Goal: Information Seeking & Learning: Learn about a topic

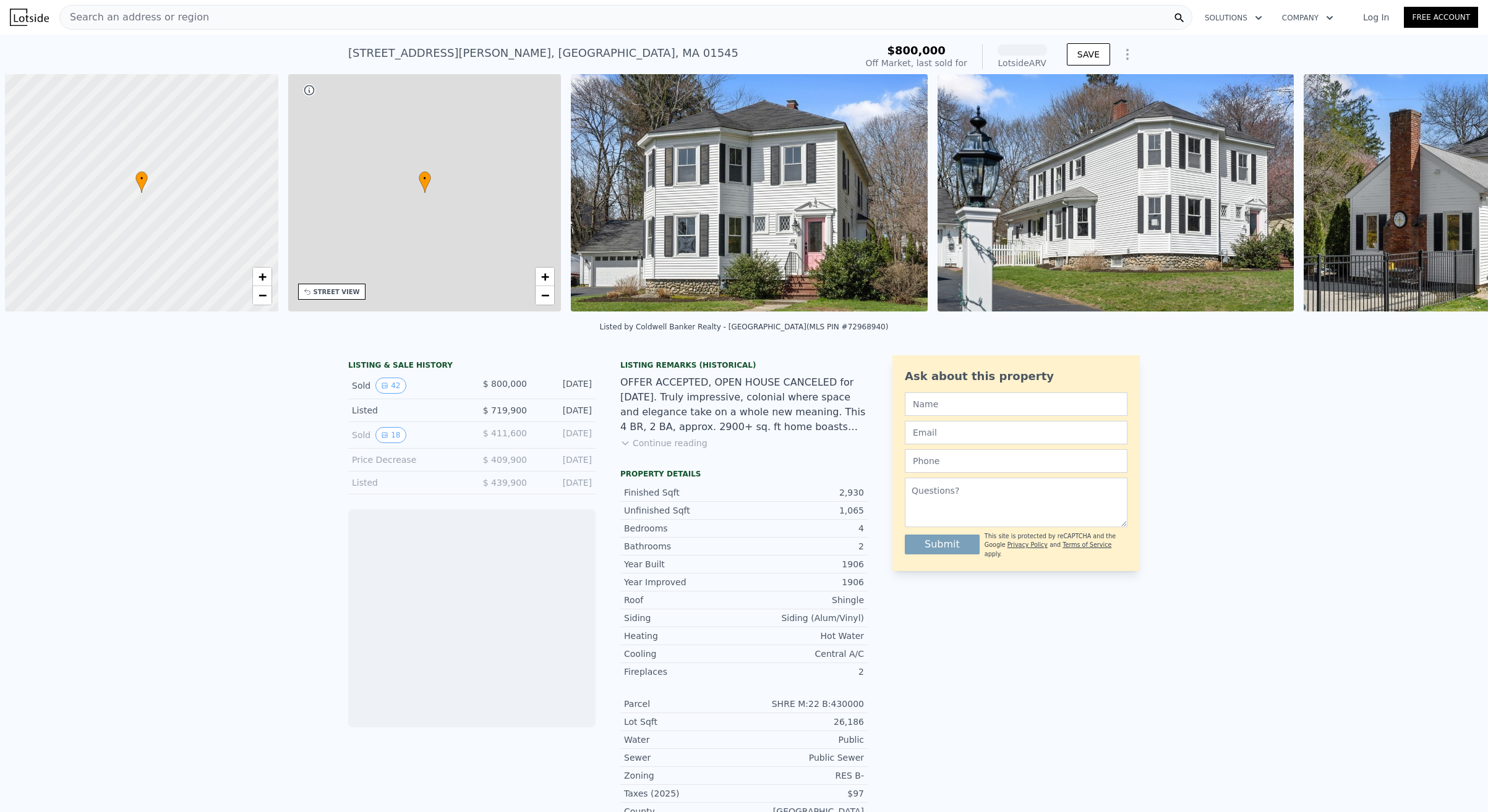
scroll to position [0, 5]
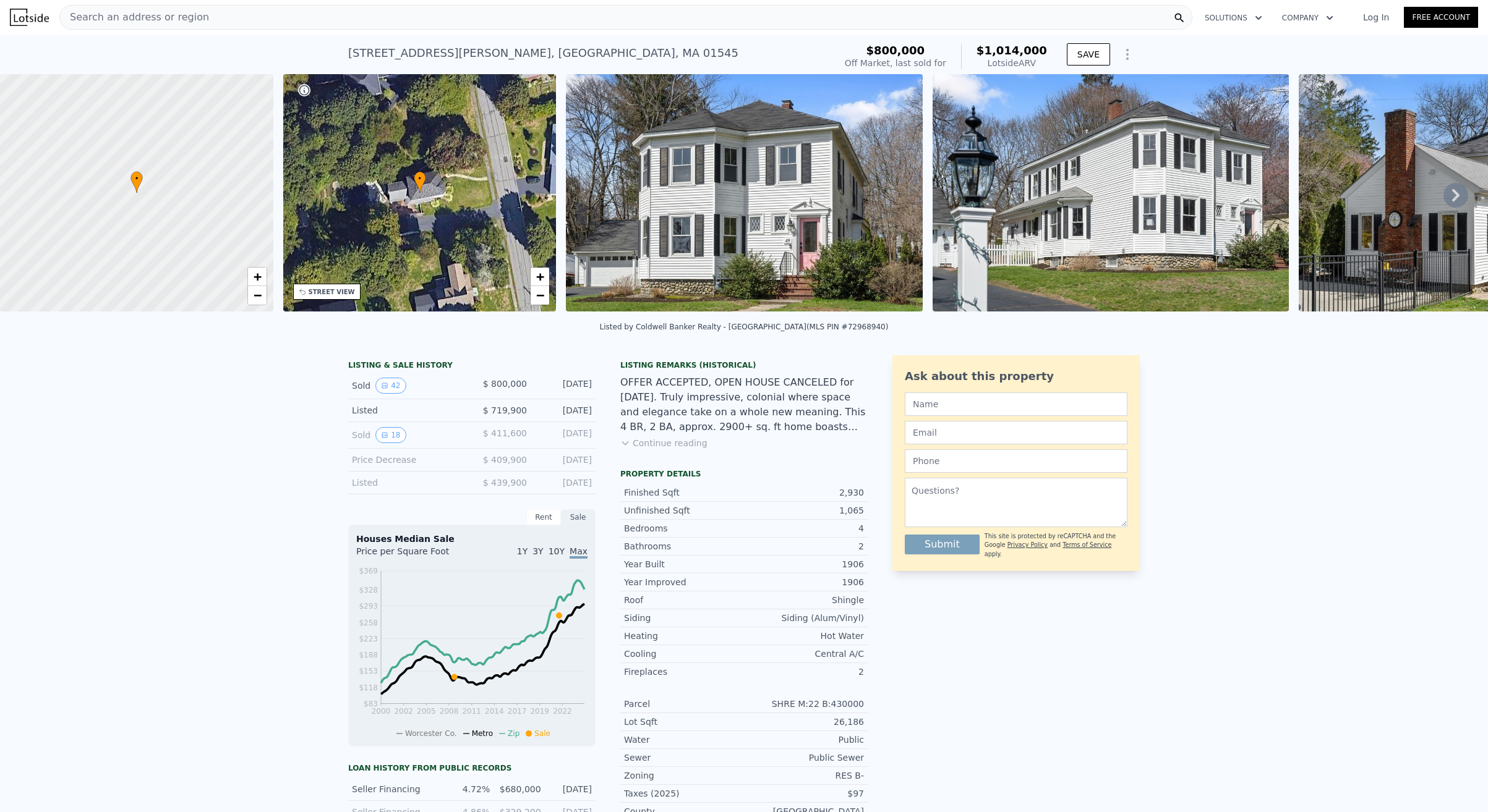
click at [855, 236] on img at bounding box center [744, 193] width 357 height 237
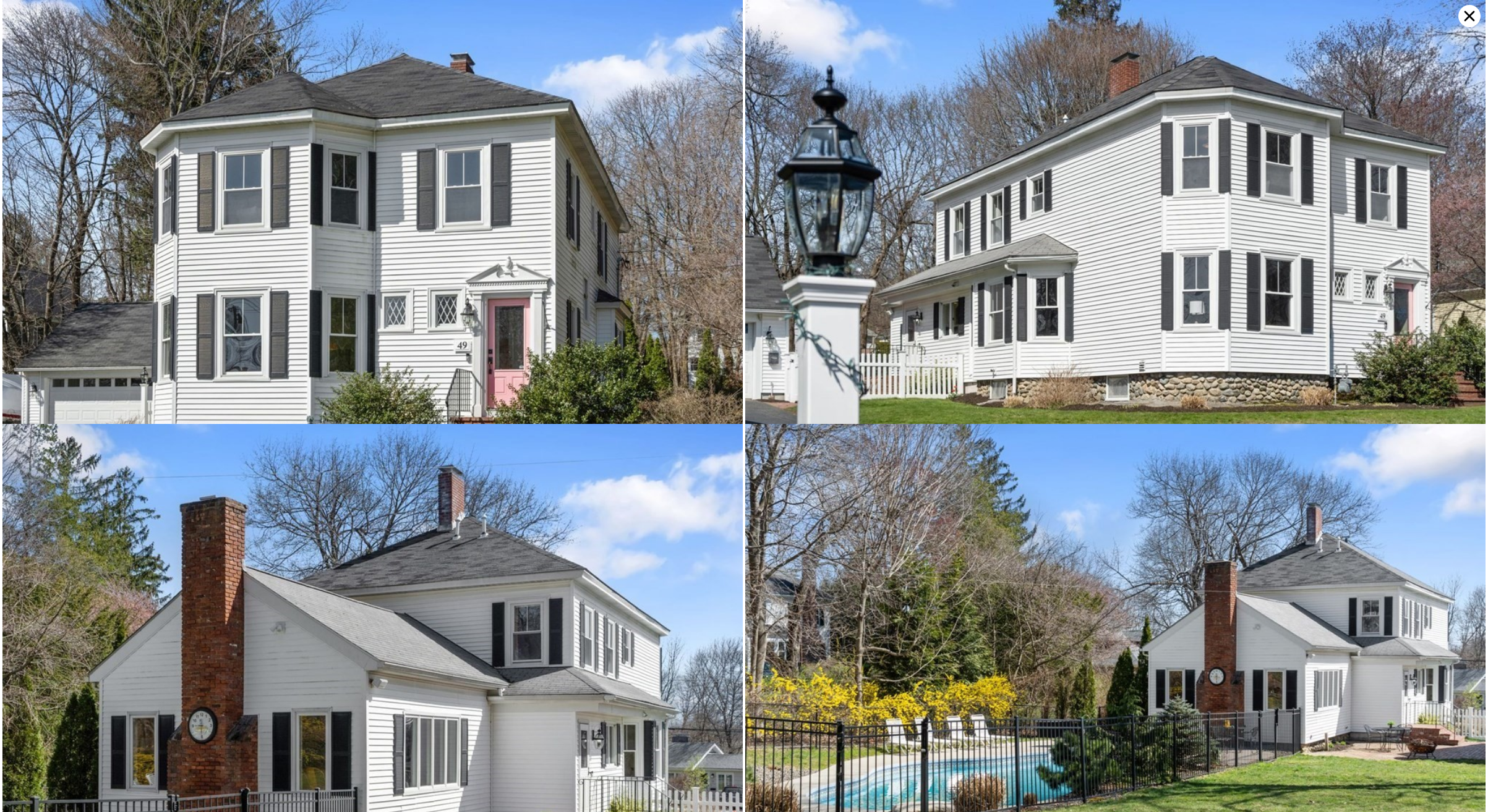
scroll to position [0, 0]
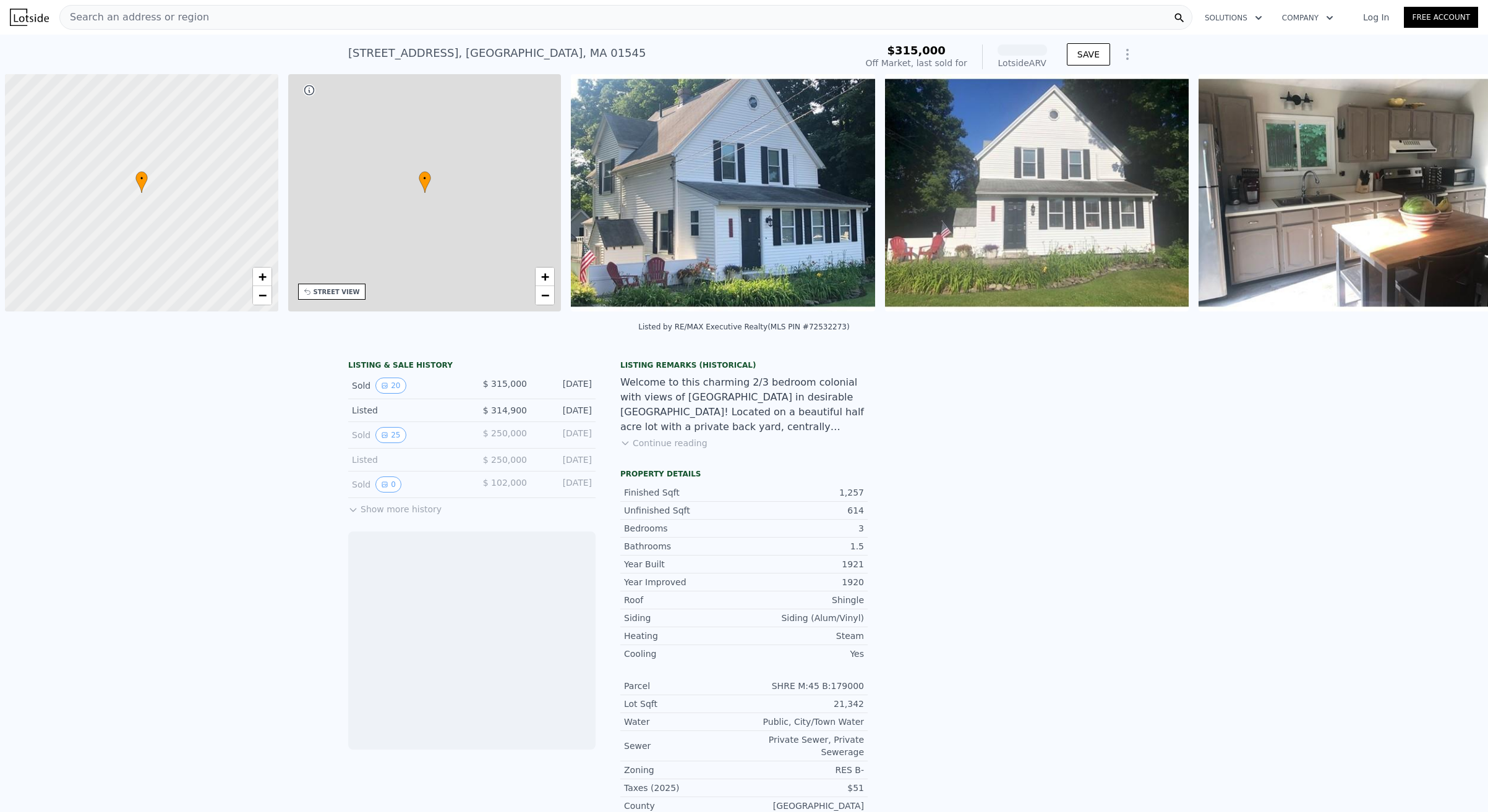
scroll to position [0, 5]
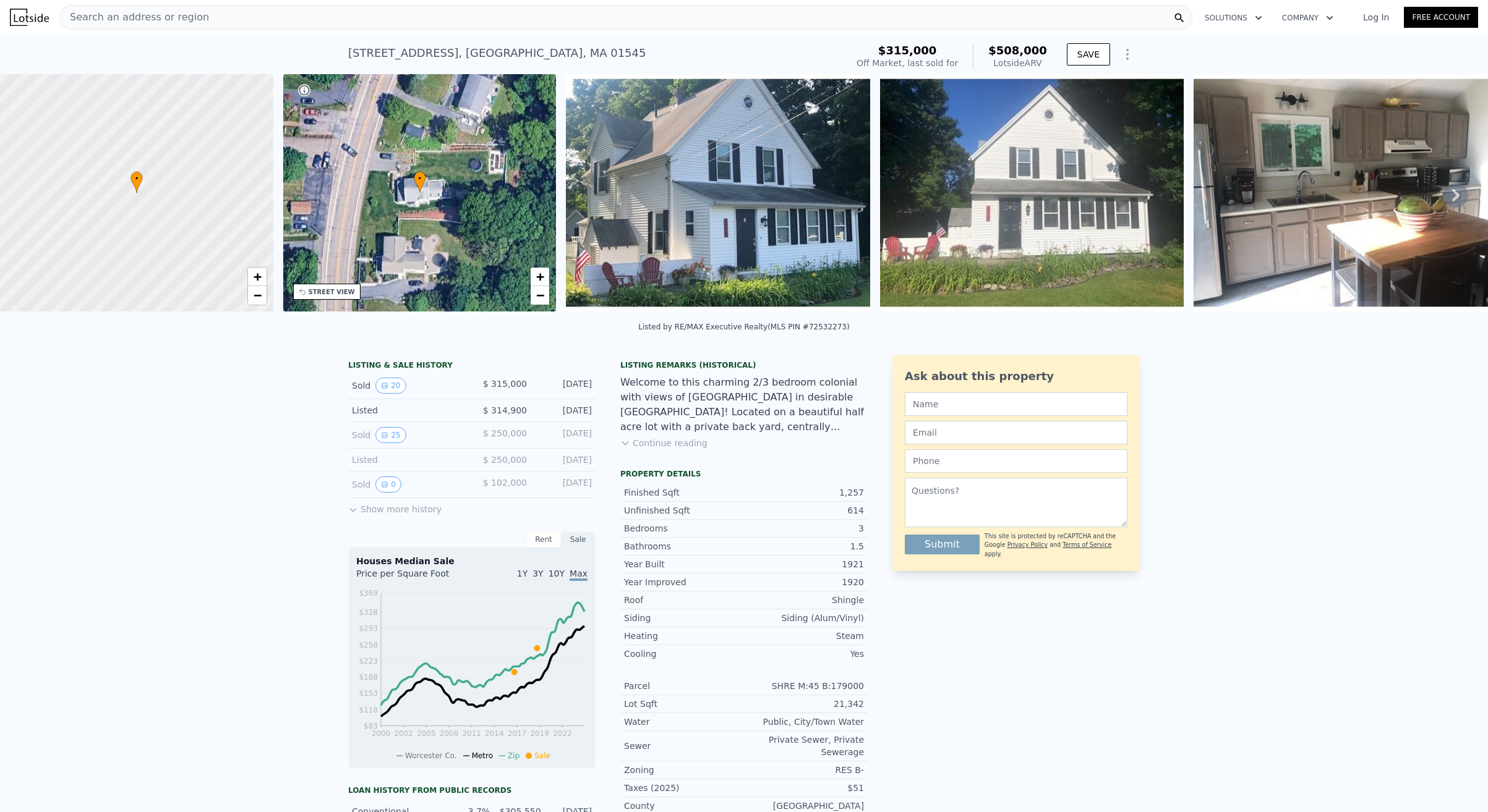
click at [796, 197] on img at bounding box center [718, 193] width 304 height 237
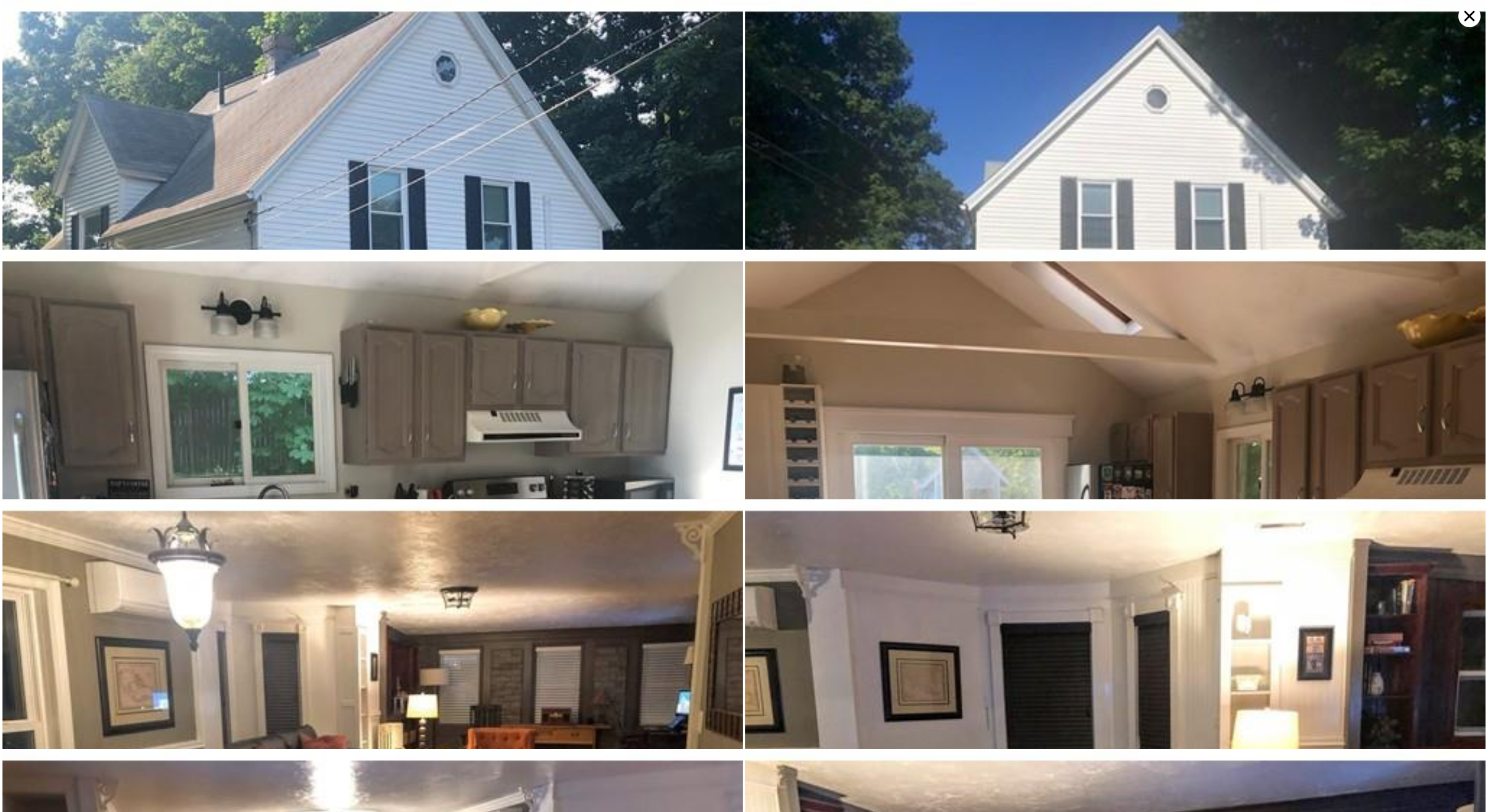
click at [480, 102] on img at bounding box center [373, 289] width 740 height 578
click at [1133, 188] on img at bounding box center [1115, 289] width 740 height 578
drag, startPoint x: 1098, startPoint y: 366, endPoint x: 901, endPoint y: 418, distance: 203.7
click at [1098, 366] on img at bounding box center [1115, 539] width 740 height 578
click at [501, 428] on img at bounding box center [373, 539] width 740 height 578
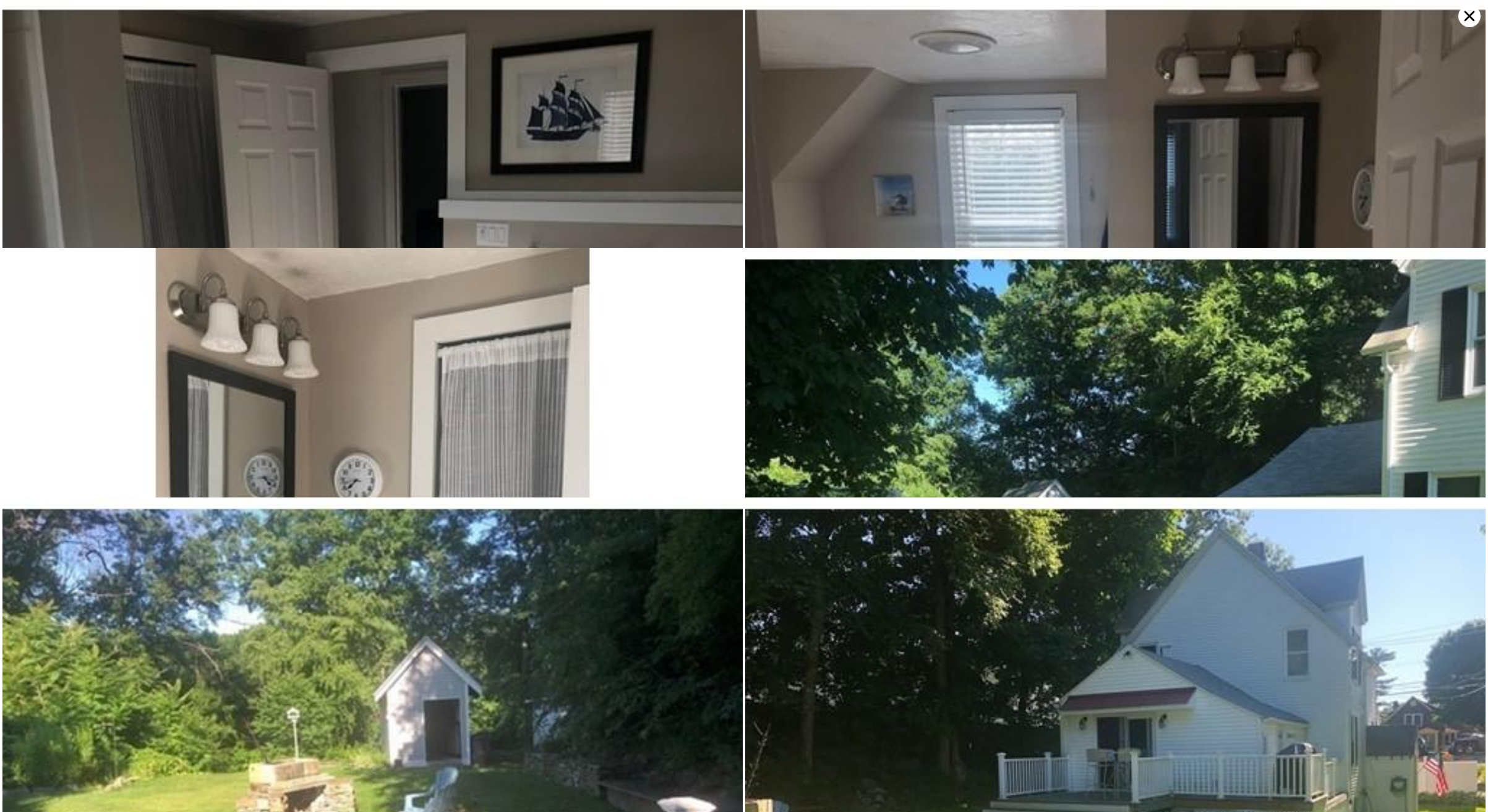
scroll to position [1748, 0]
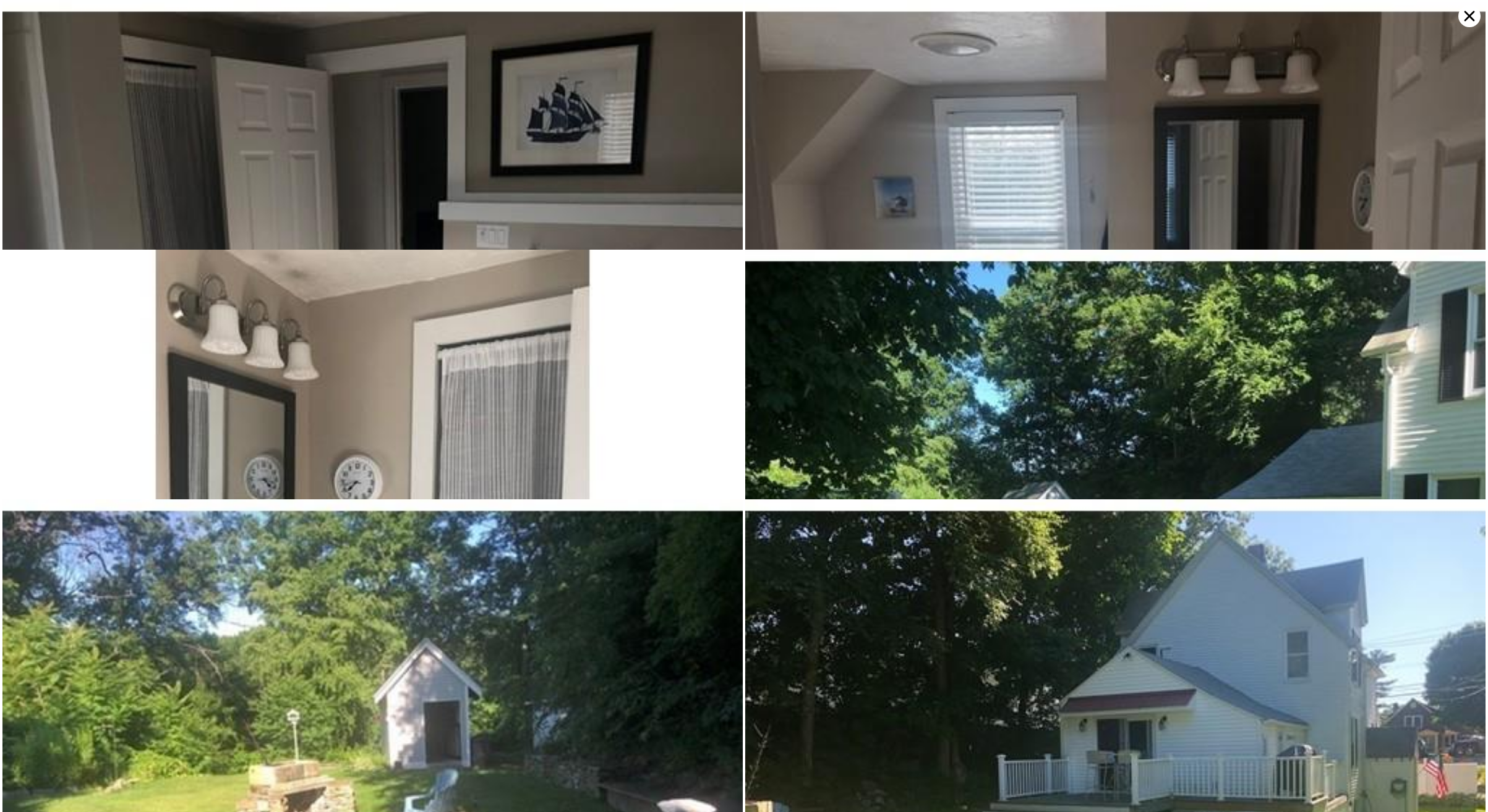
click at [304, 455] on img at bounding box center [373, 539] width 740 height 578
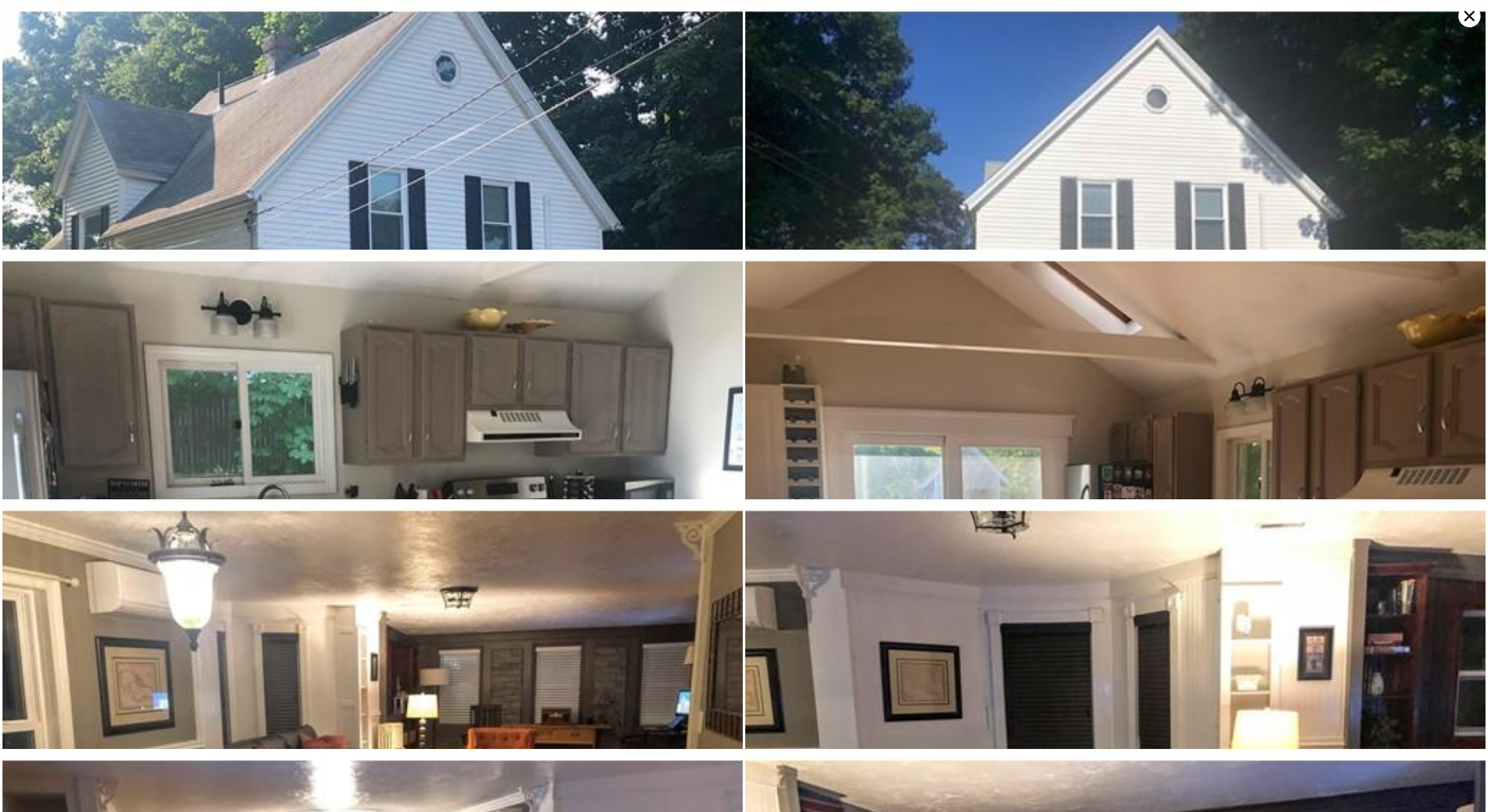
scroll to position [-1, 0]
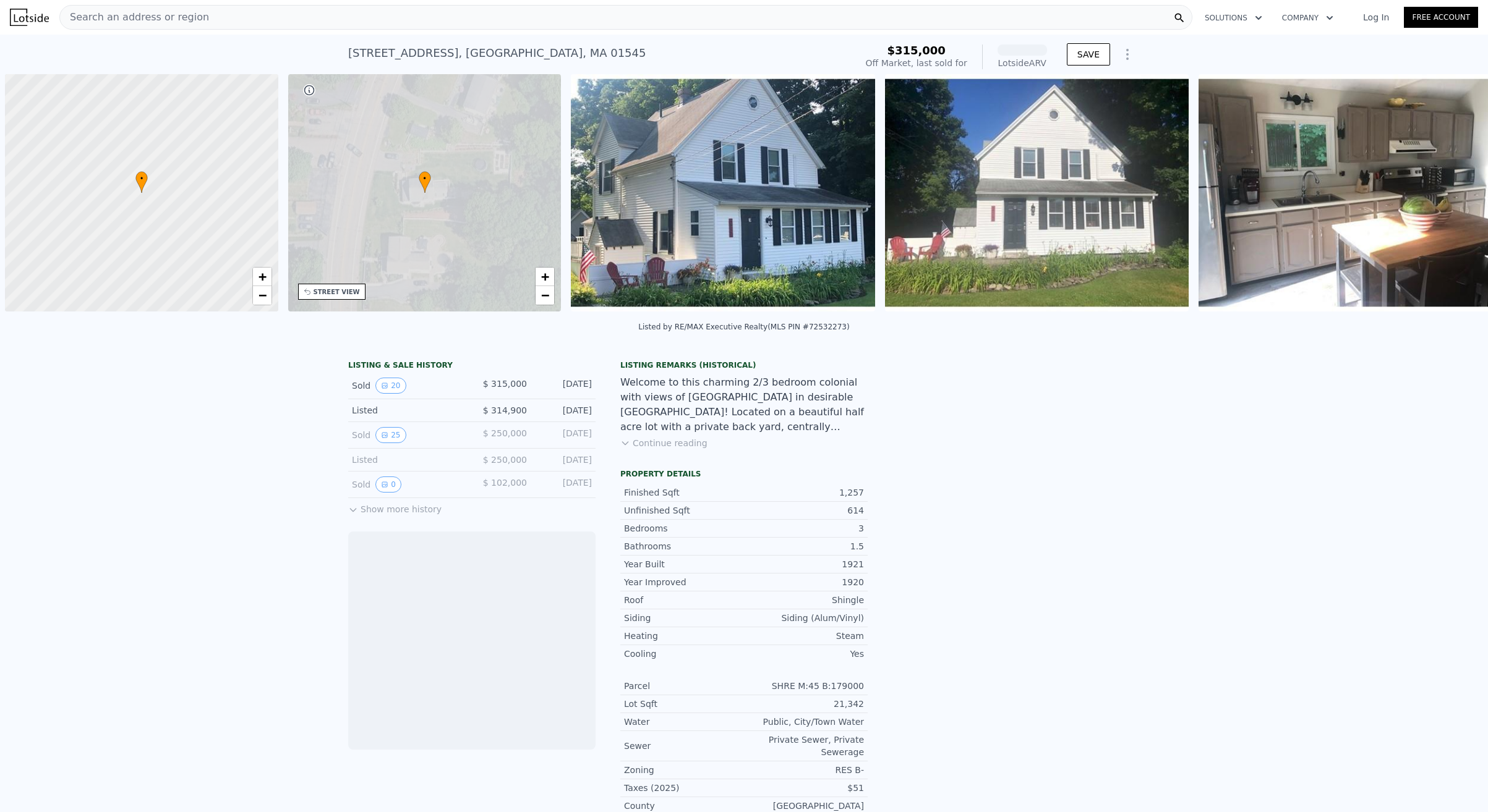
scroll to position [0, 5]
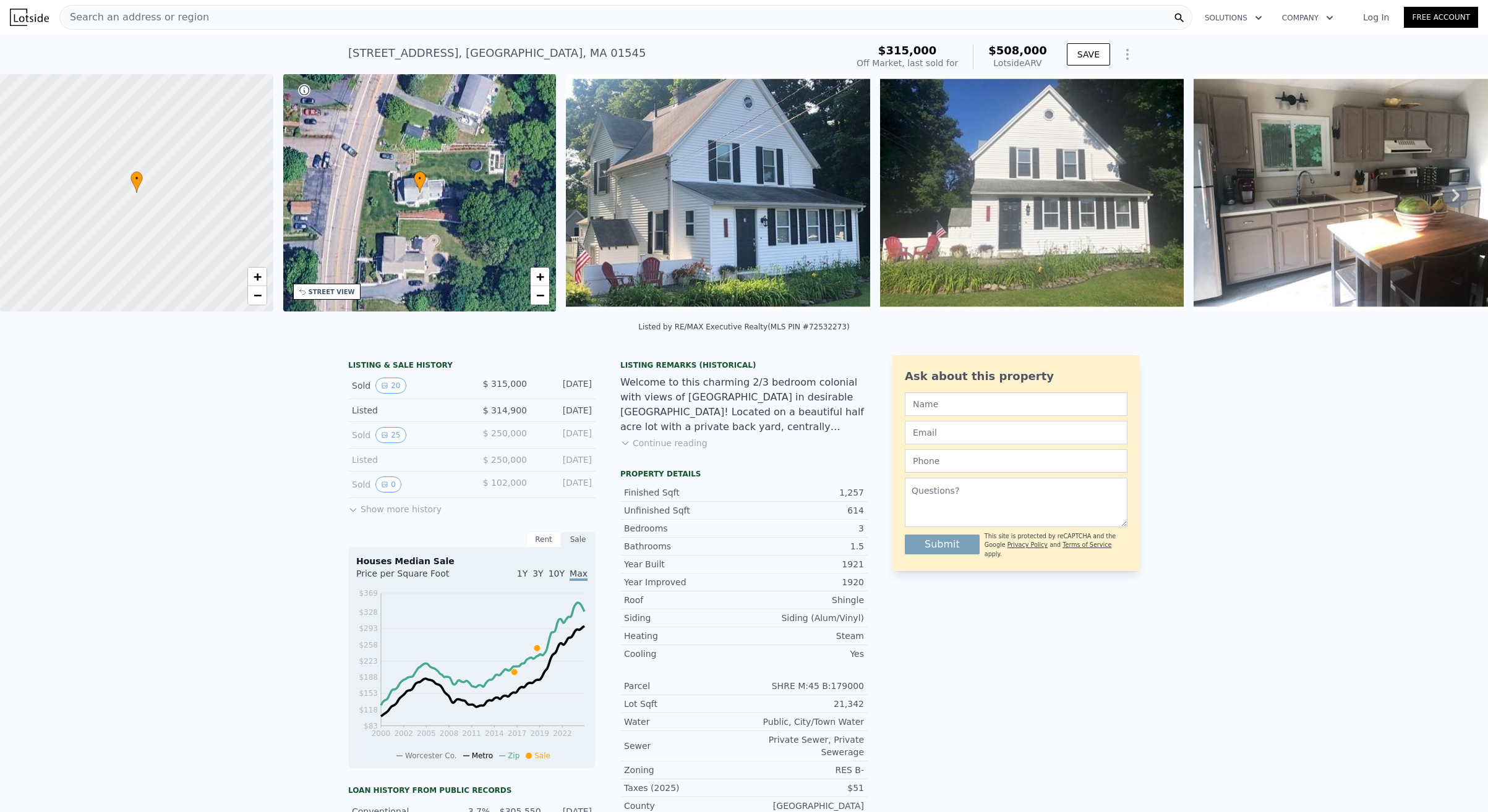
click at [1454, 194] on icon at bounding box center [1456, 196] width 25 height 25
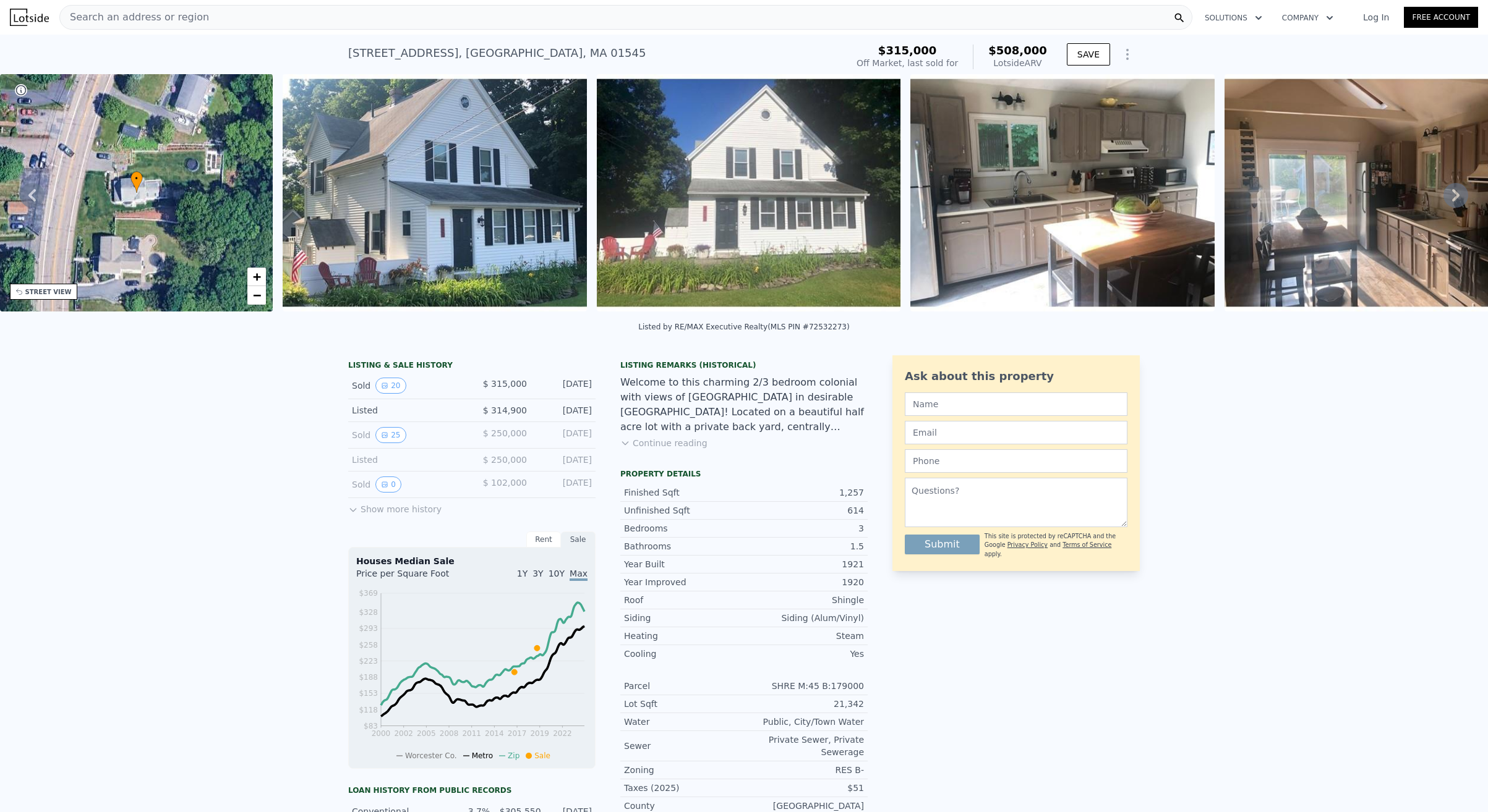
click at [1454, 194] on icon at bounding box center [1456, 196] width 25 height 25
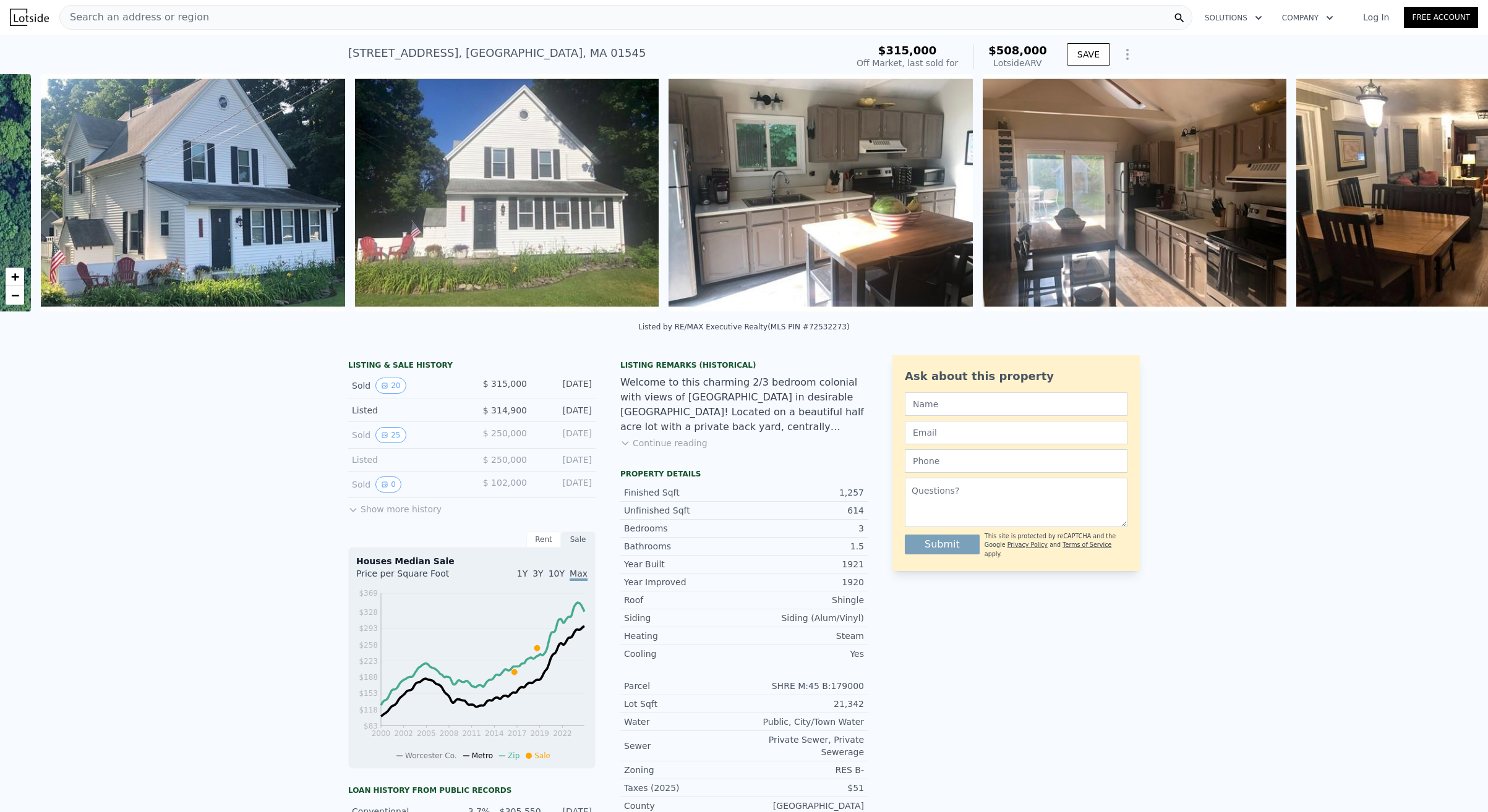
scroll to position [0, 566]
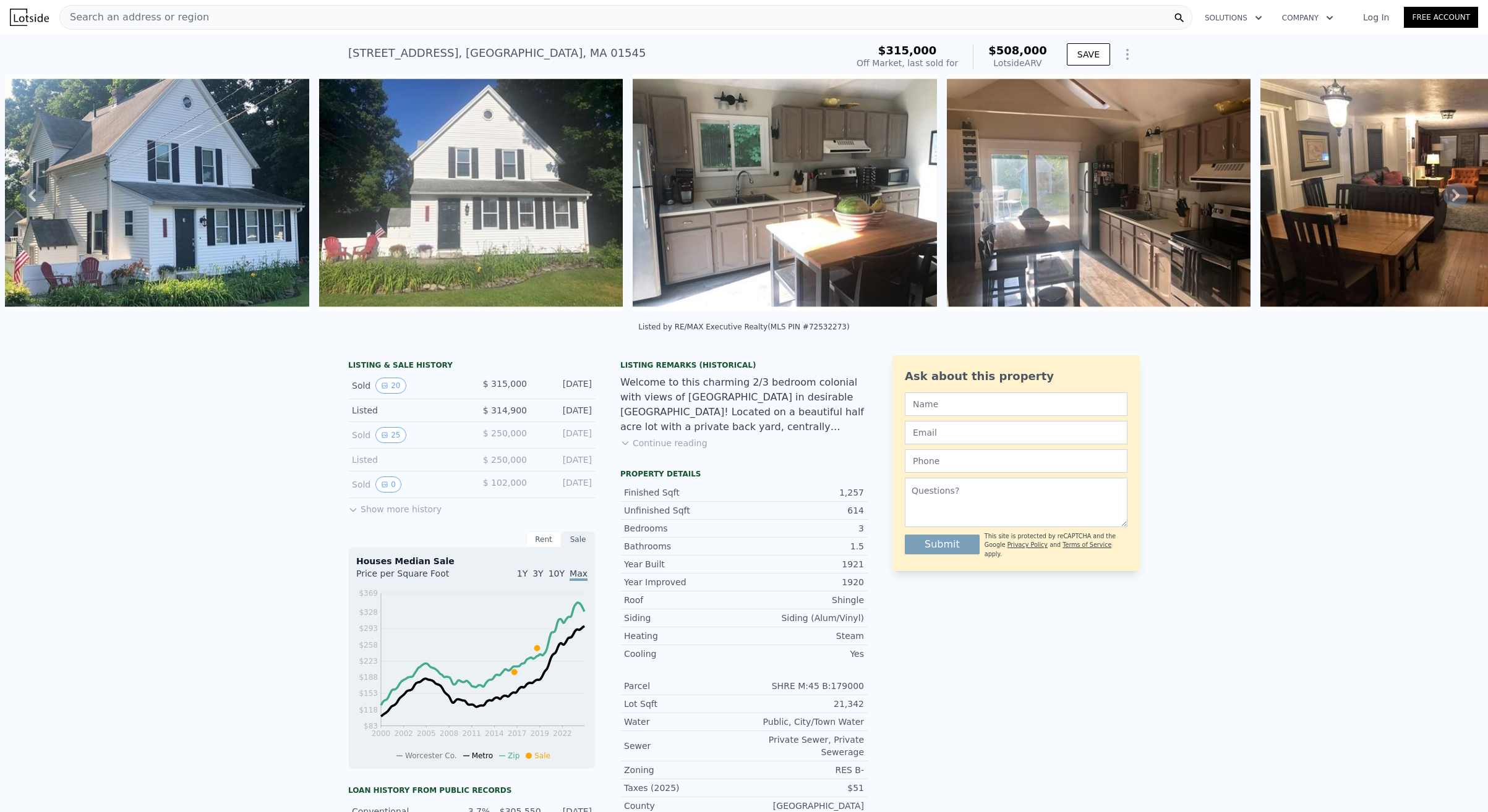
click at [1455, 194] on icon at bounding box center [1456, 196] width 25 height 25
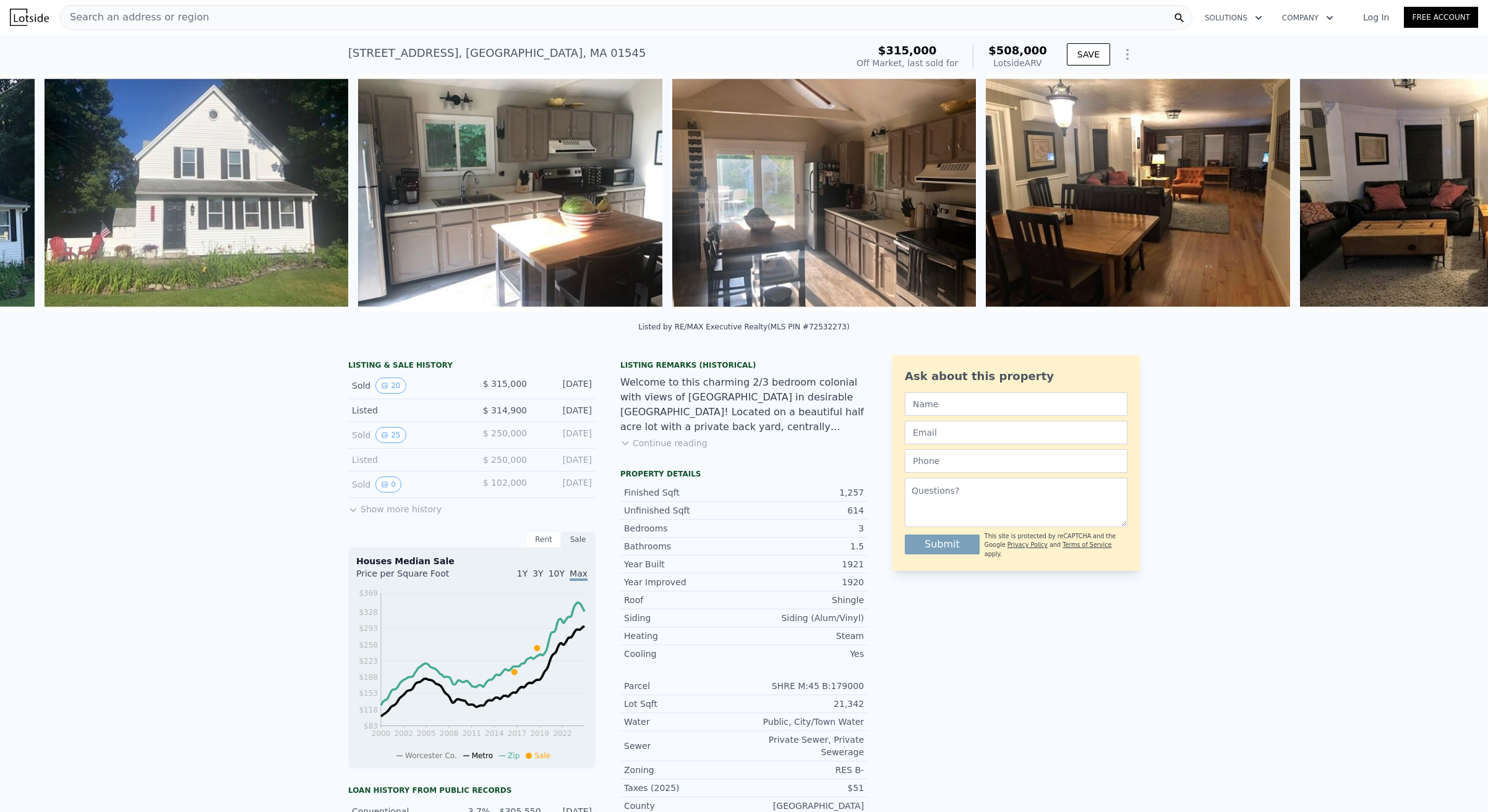
scroll to position [0, 880]
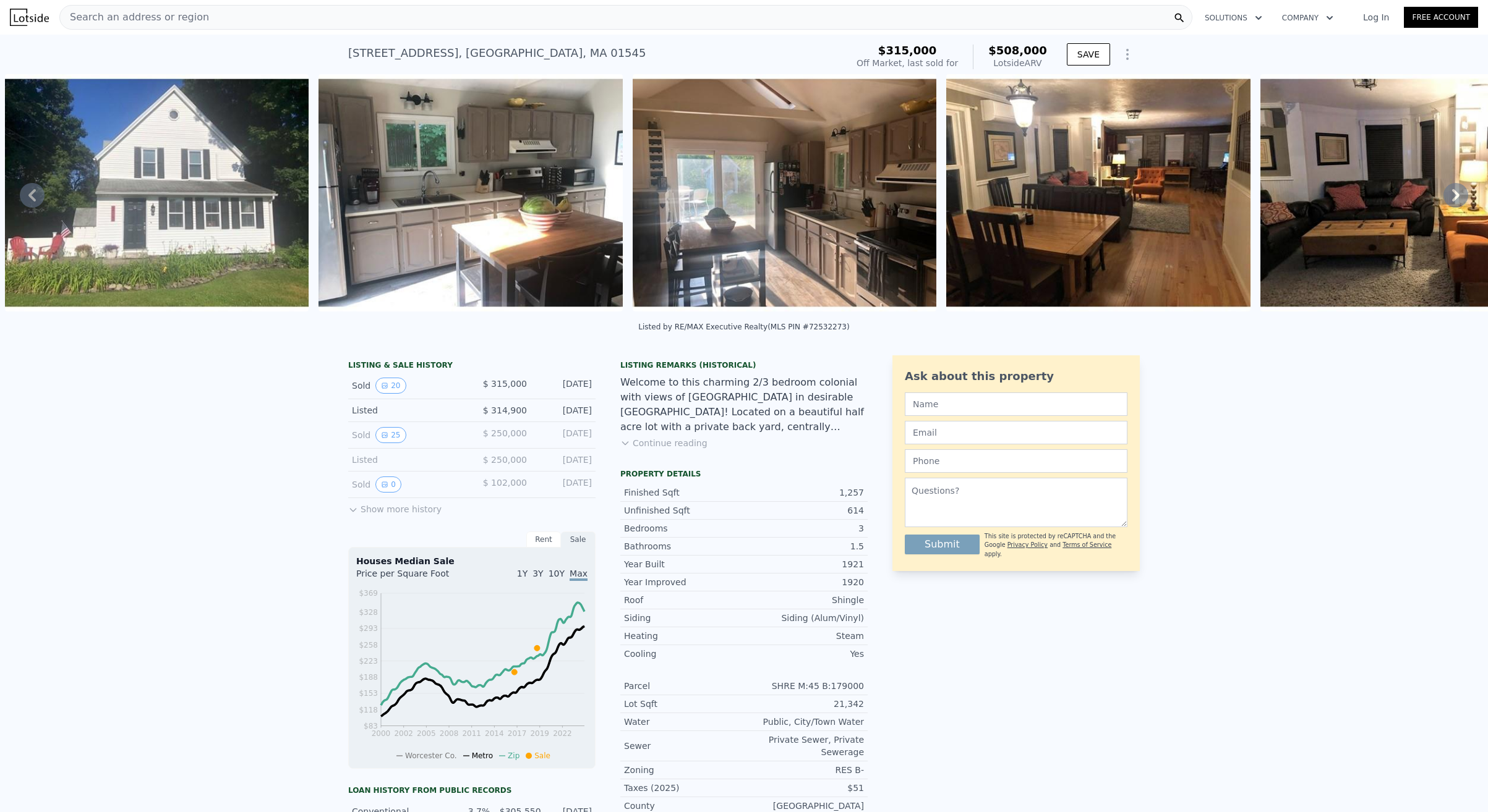
click at [1455, 194] on icon at bounding box center [1456, 196] width 25 height 25
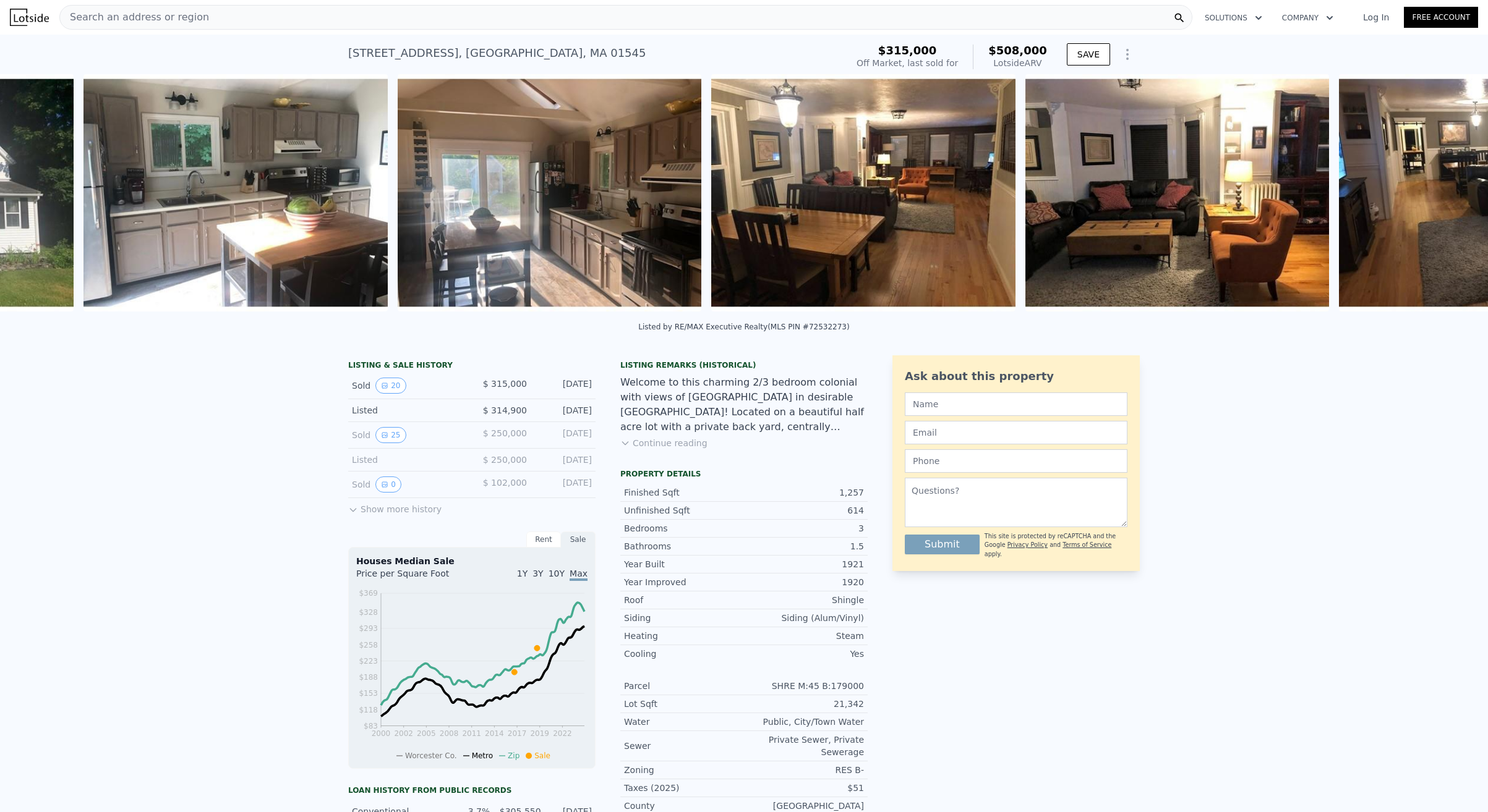
scroll to position [0, 1194]
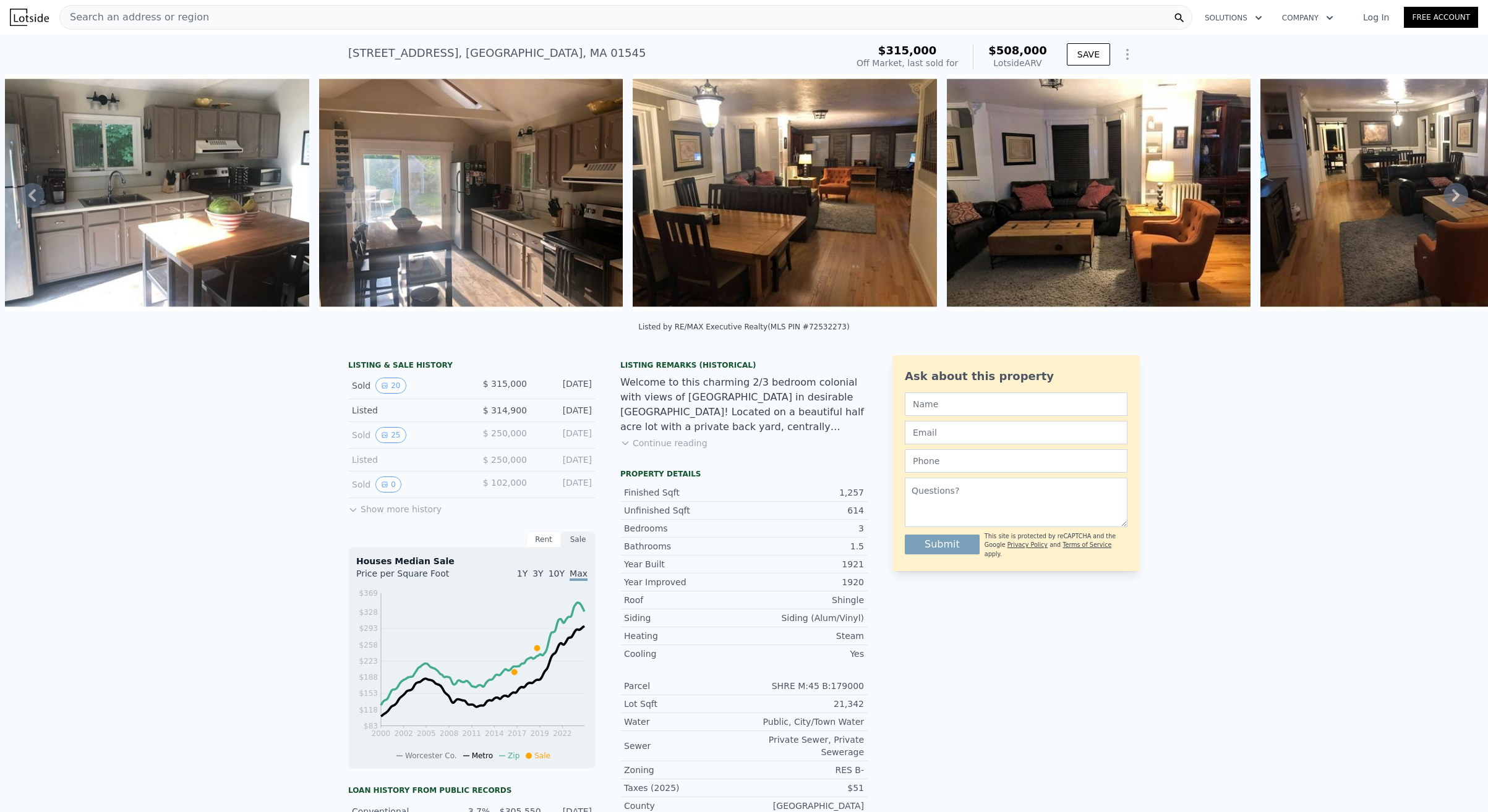
click at [1455, 194] on icon at bounding box center [1456, 196] width 25 height 25
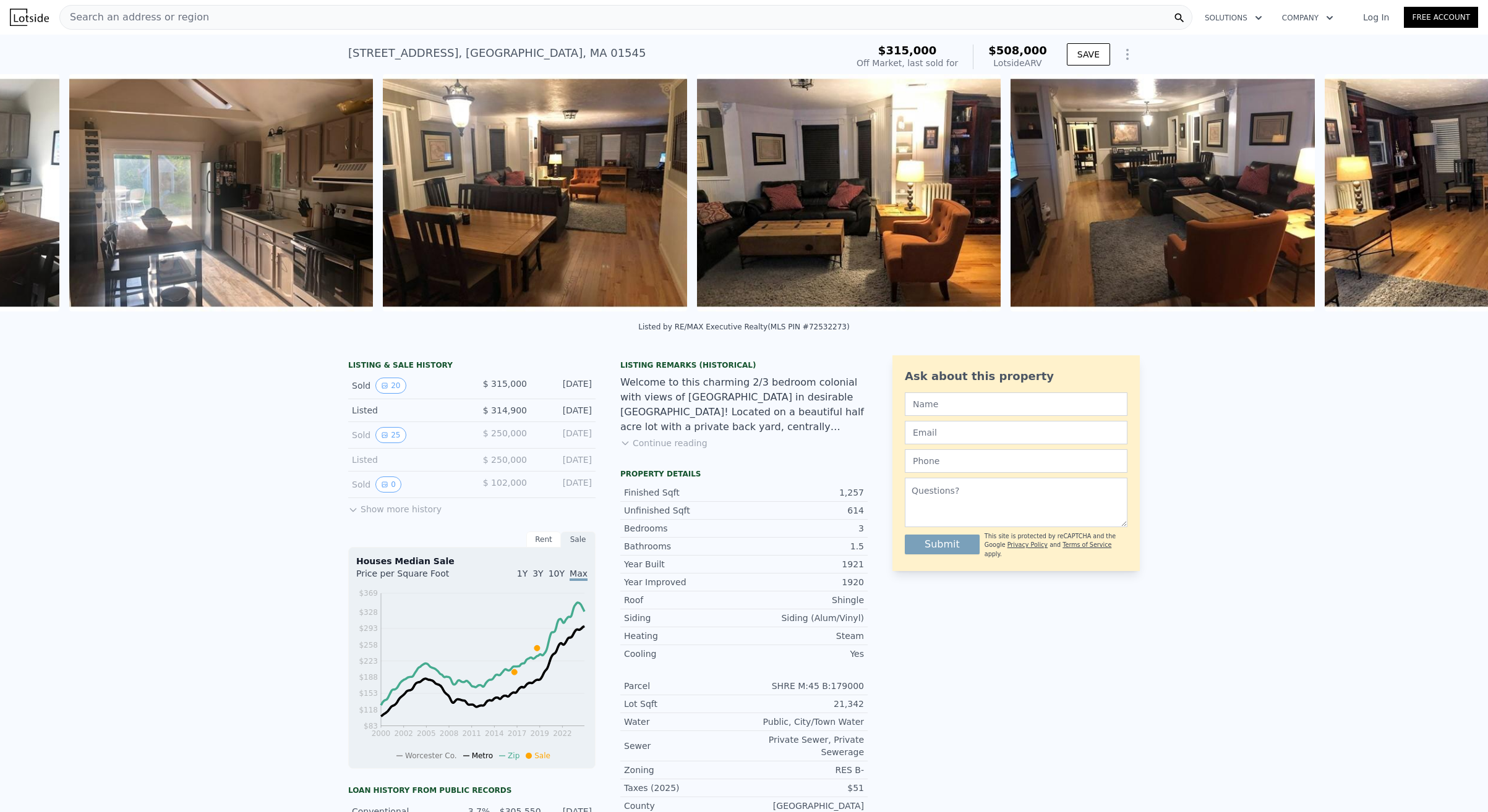
scroll to position [0, 1507]
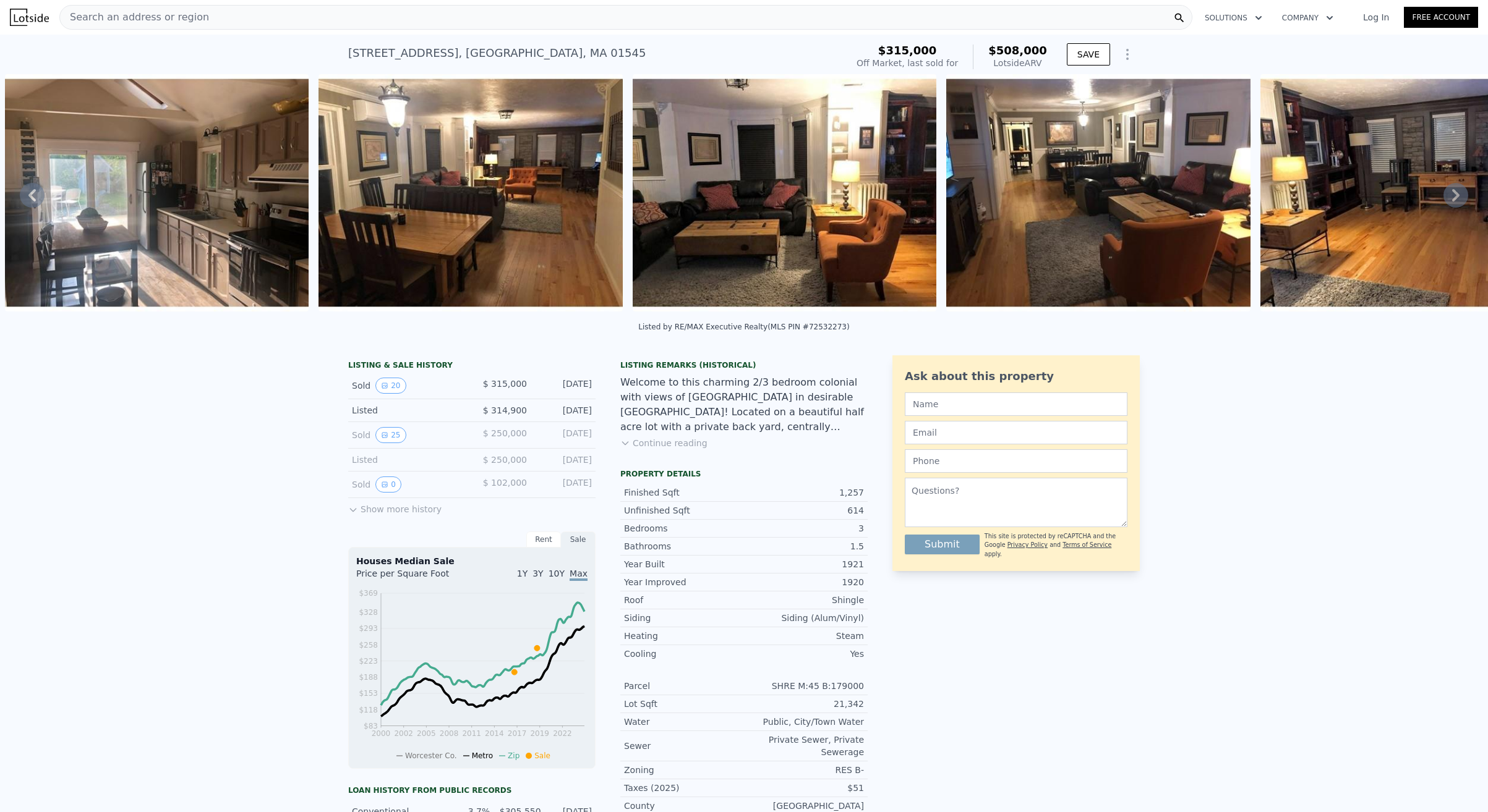
click at [1456, 193] on icon at bounding box center [1455, 196] width 8 height 12
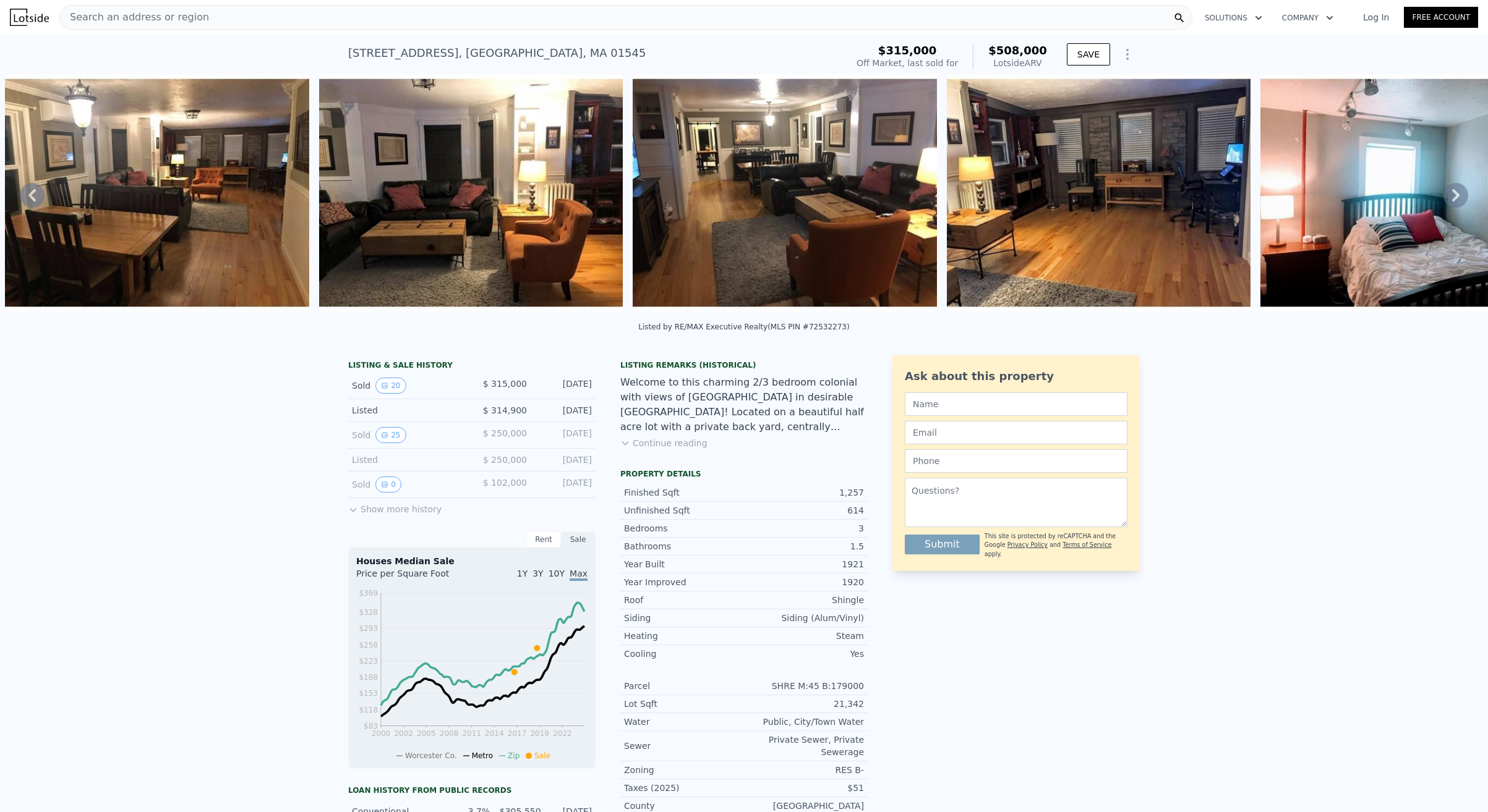
click at [1456, 192] on icon at bounding box center [1455, 196] width 8 height 12
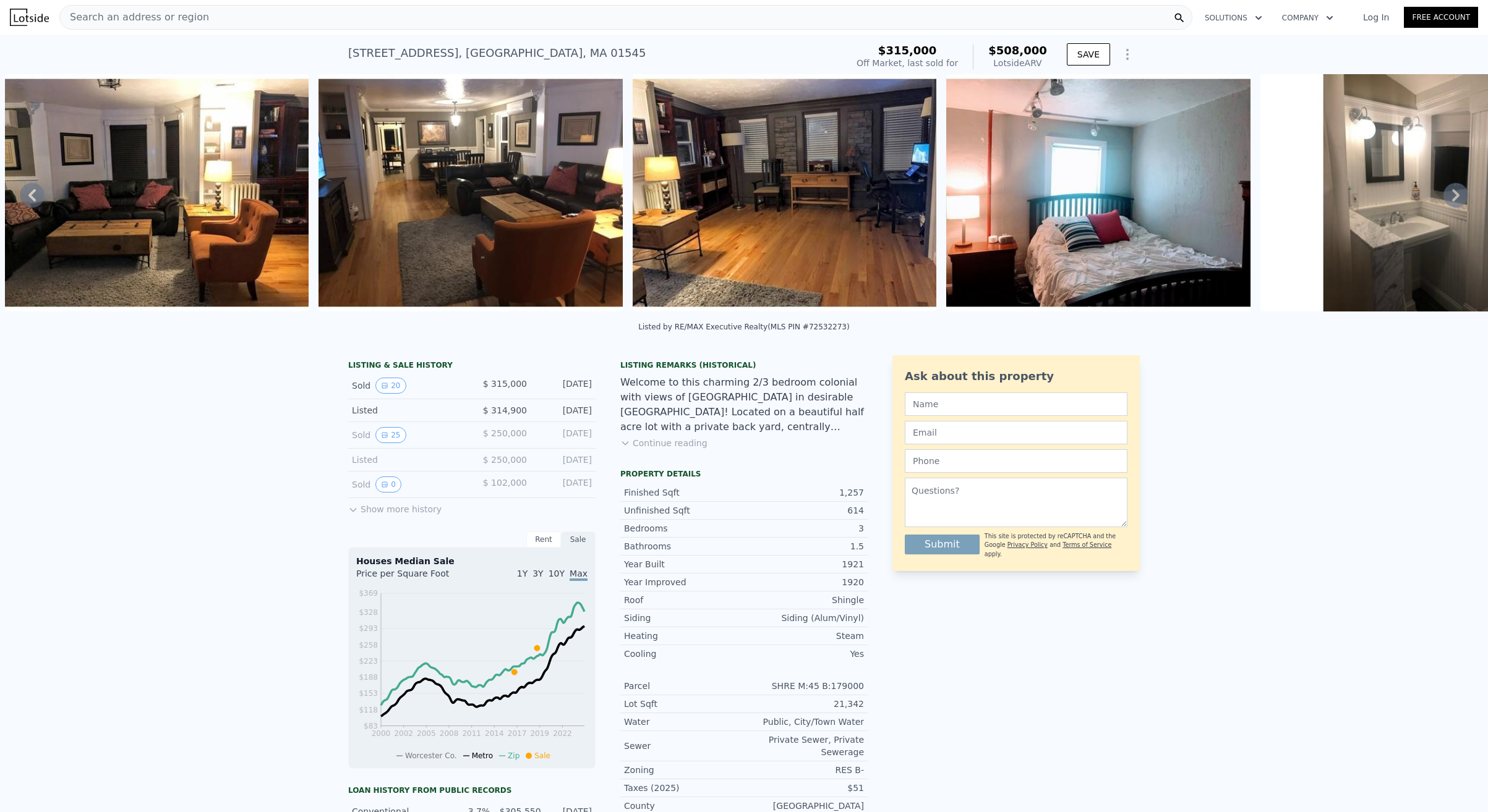
click at [1454, 194] on icon at bounding box center [1456, 196] width 25 height 25
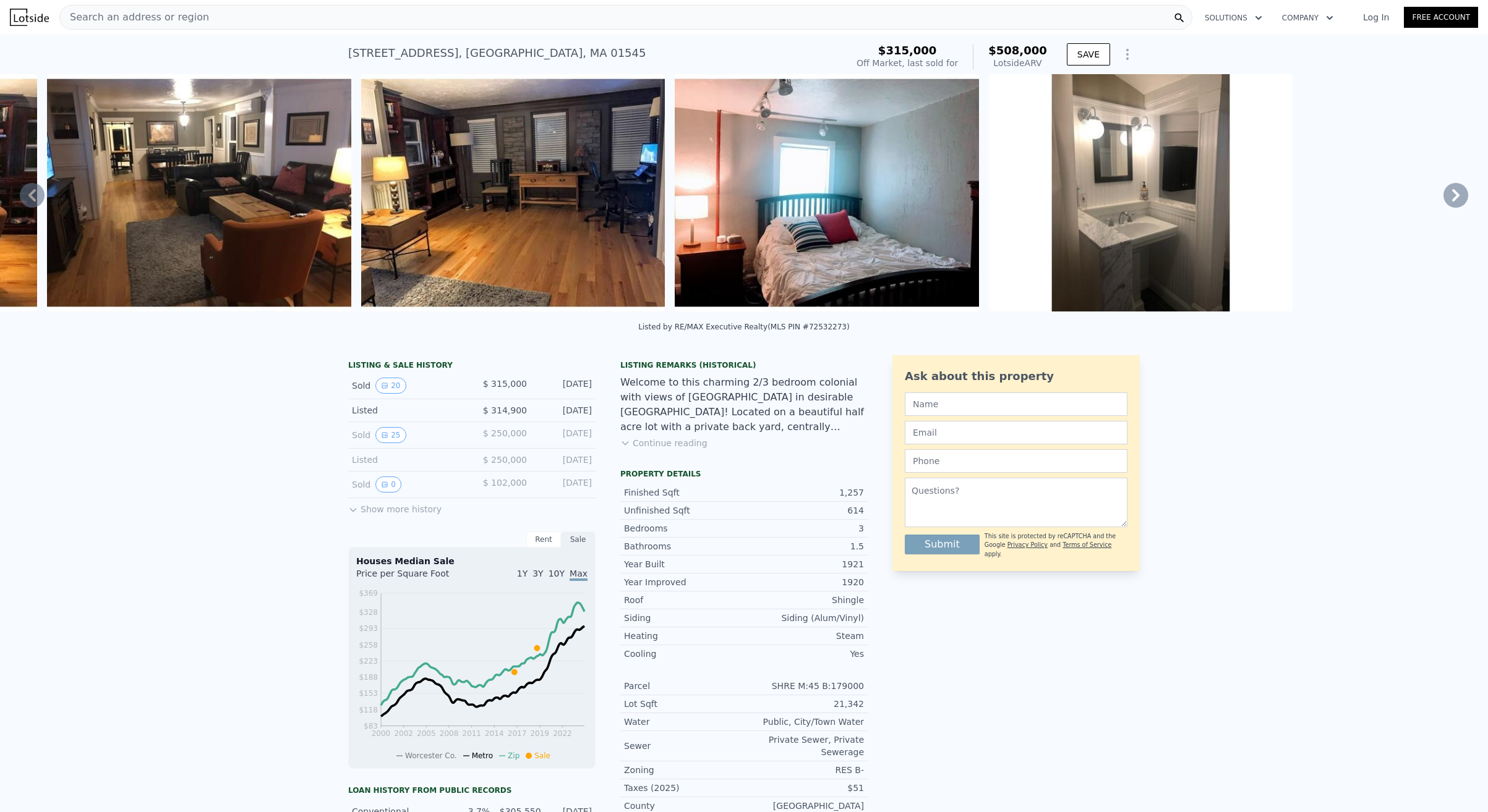
scroll to position [0, 2449]
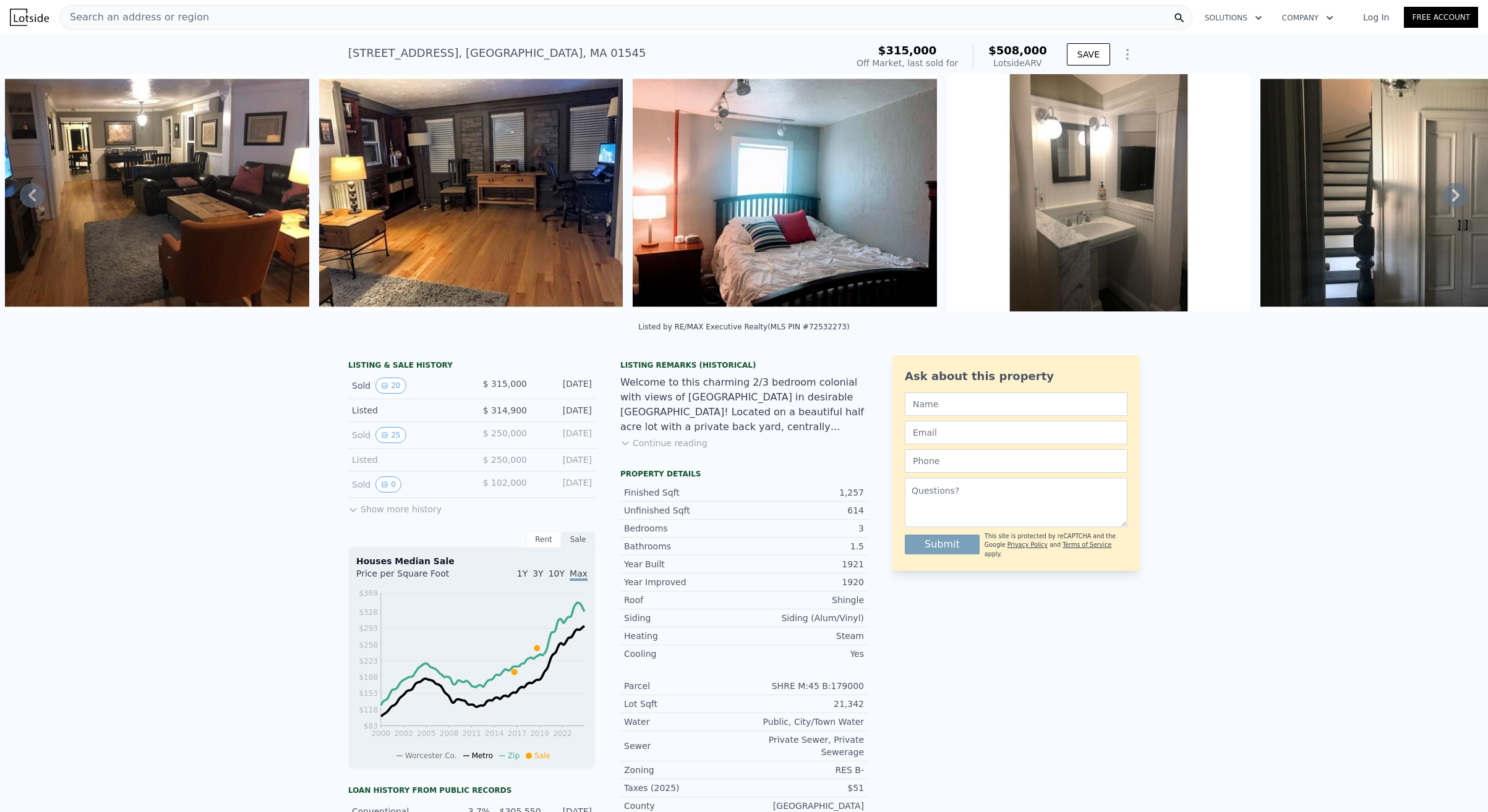
click at [1455, 194] on icon at bounding box center [1456, 196] width 25 height 25
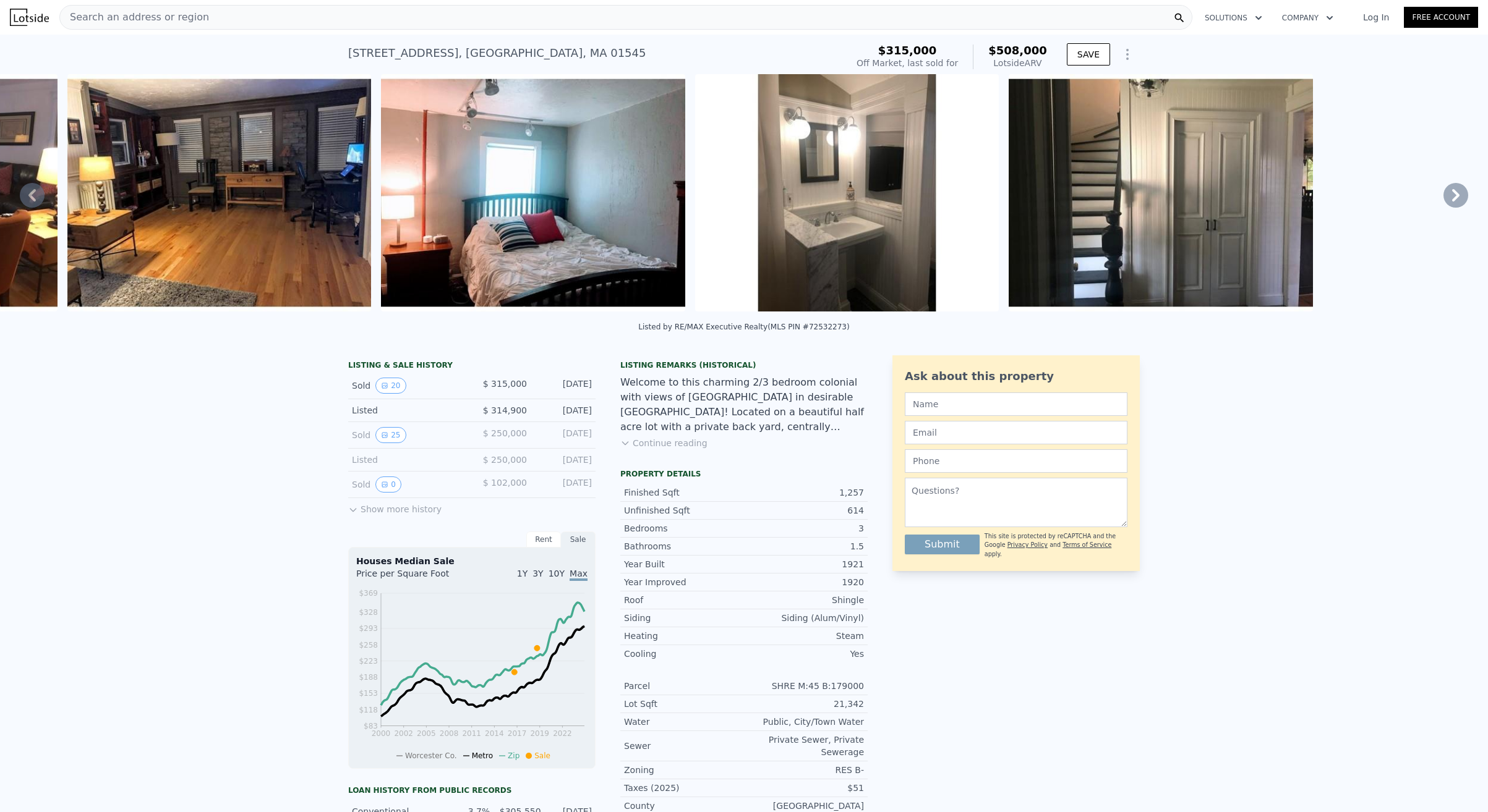
scroll to position [0, 2763]
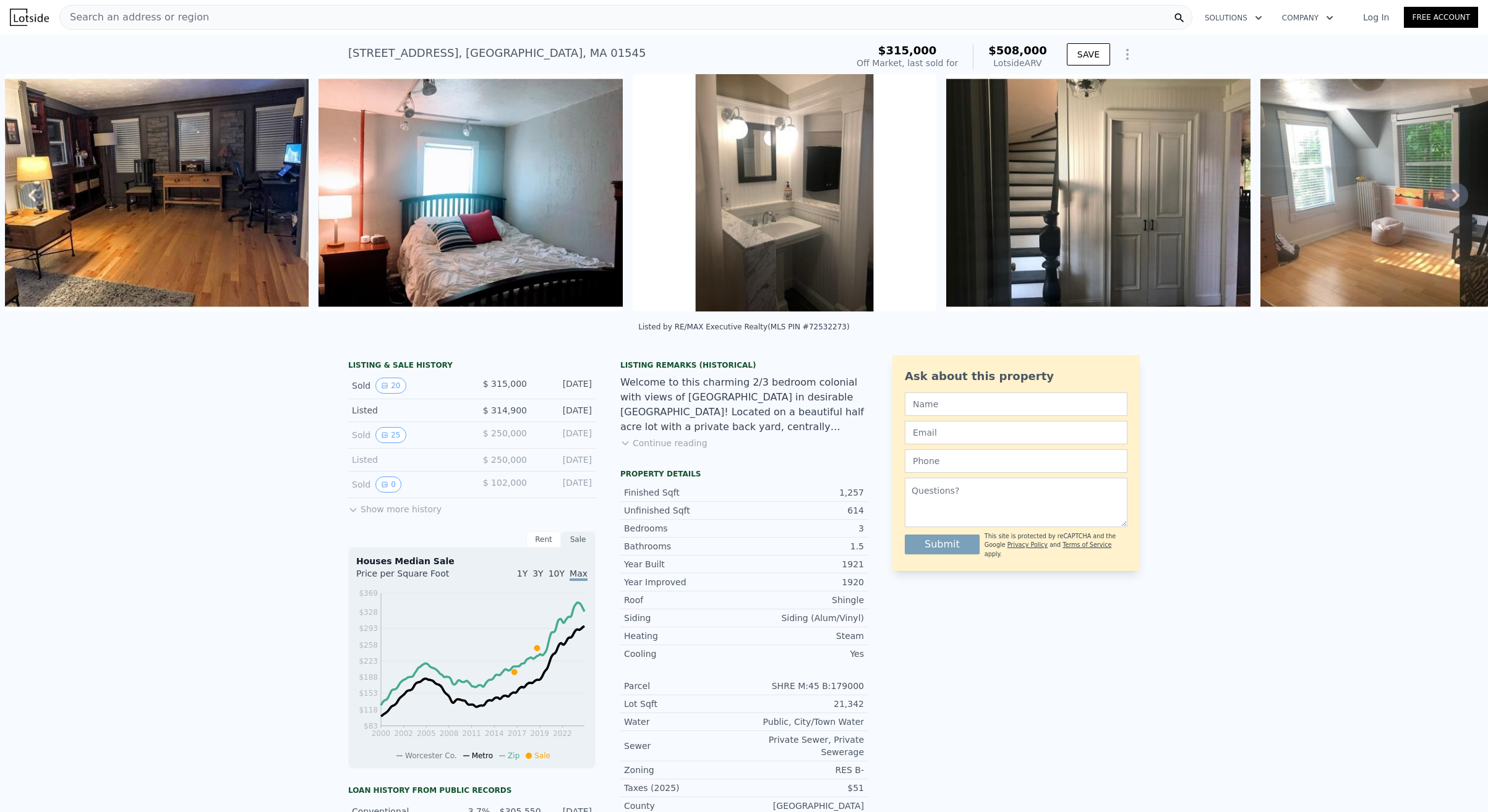
click at [1455, 194] on icon at bounding box center [1456, 196] width 25 height 25
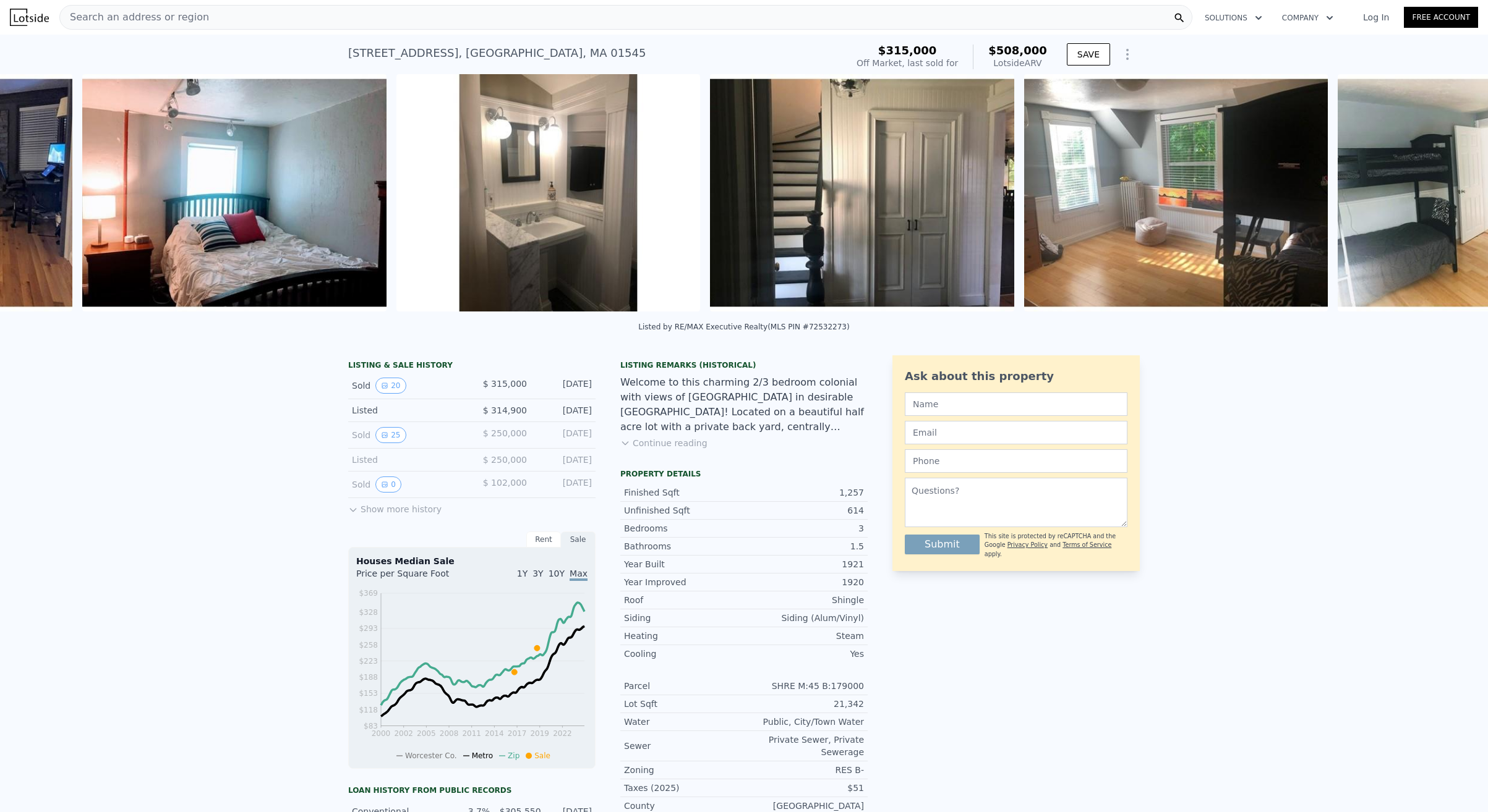
scroll to position [0, 3077]
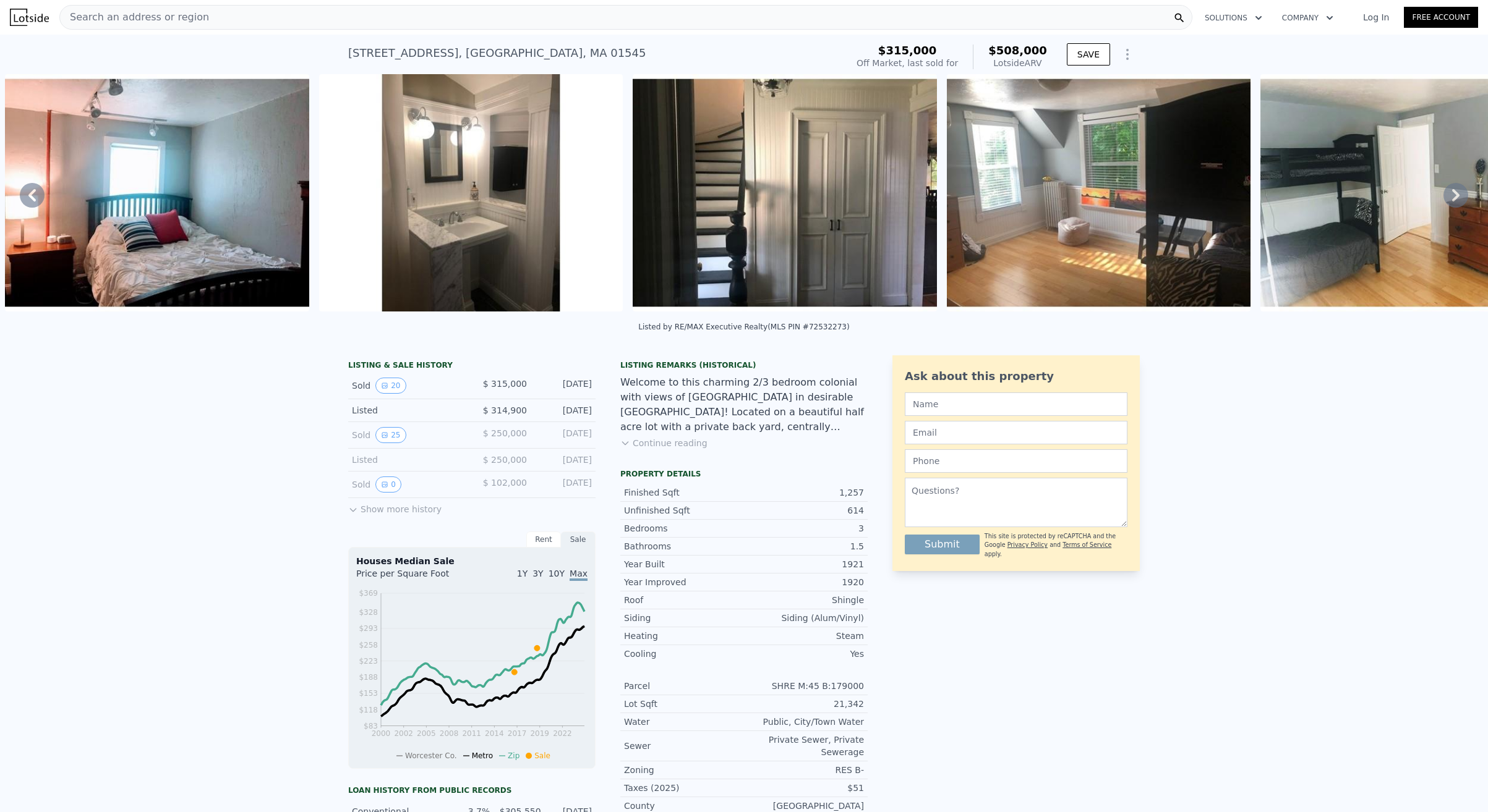
click at [1455, 194] on icon at bounding box center [1456, 196] width 25 height 25
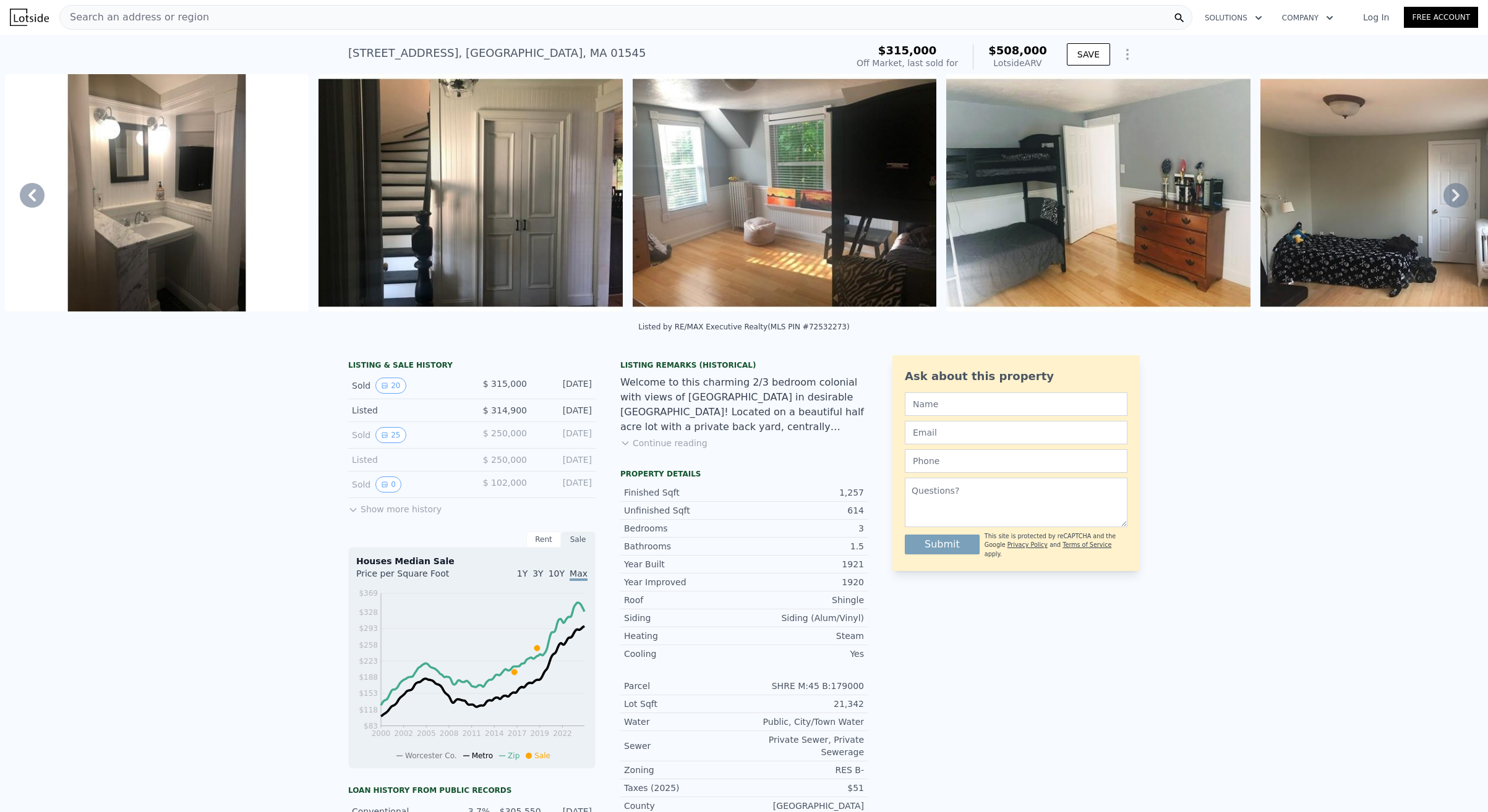
click at [1455, 194] on icon at bounding box center [1456, 196] width 25 height 25
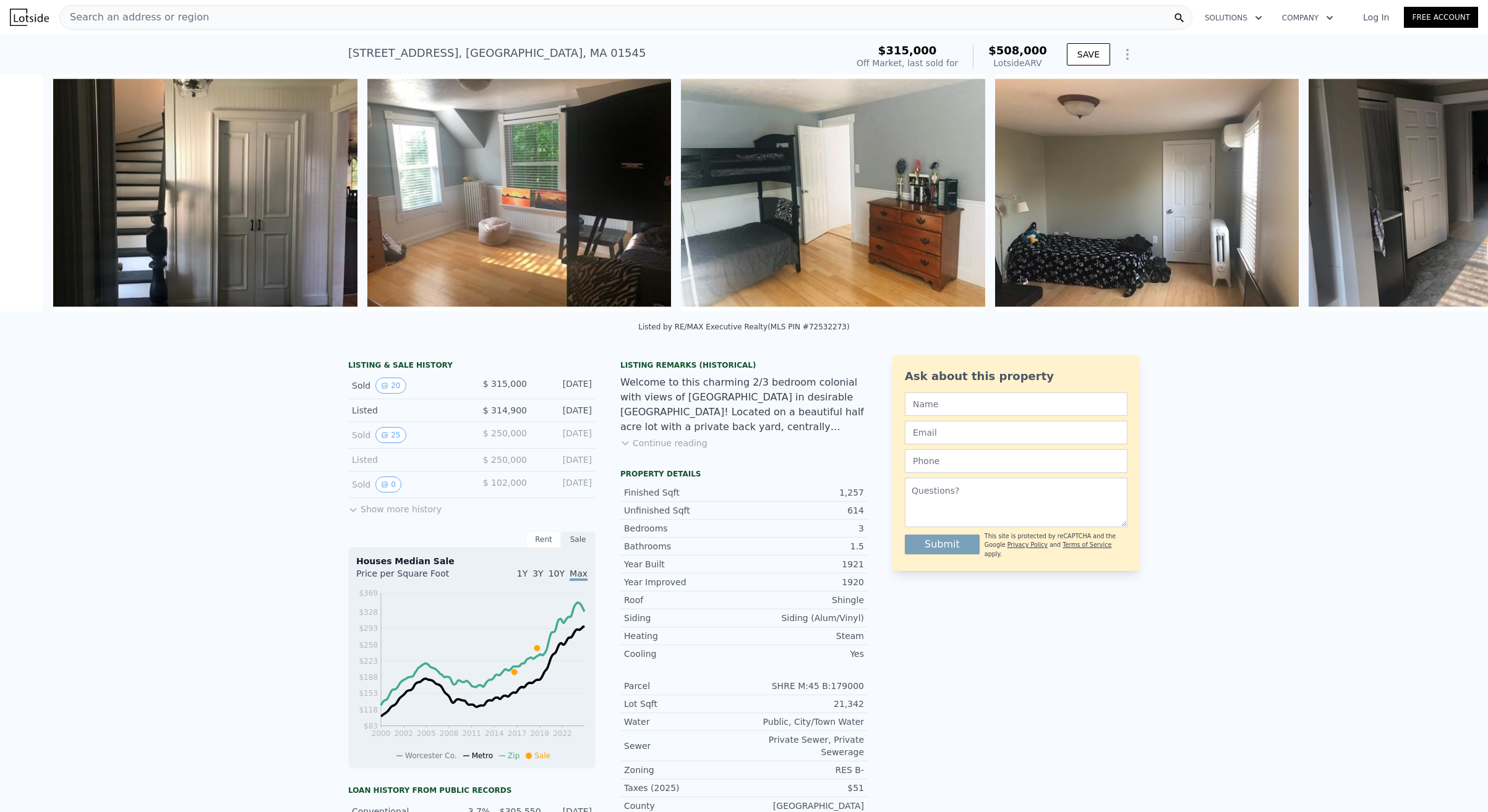
scroll to position [0, 3704]
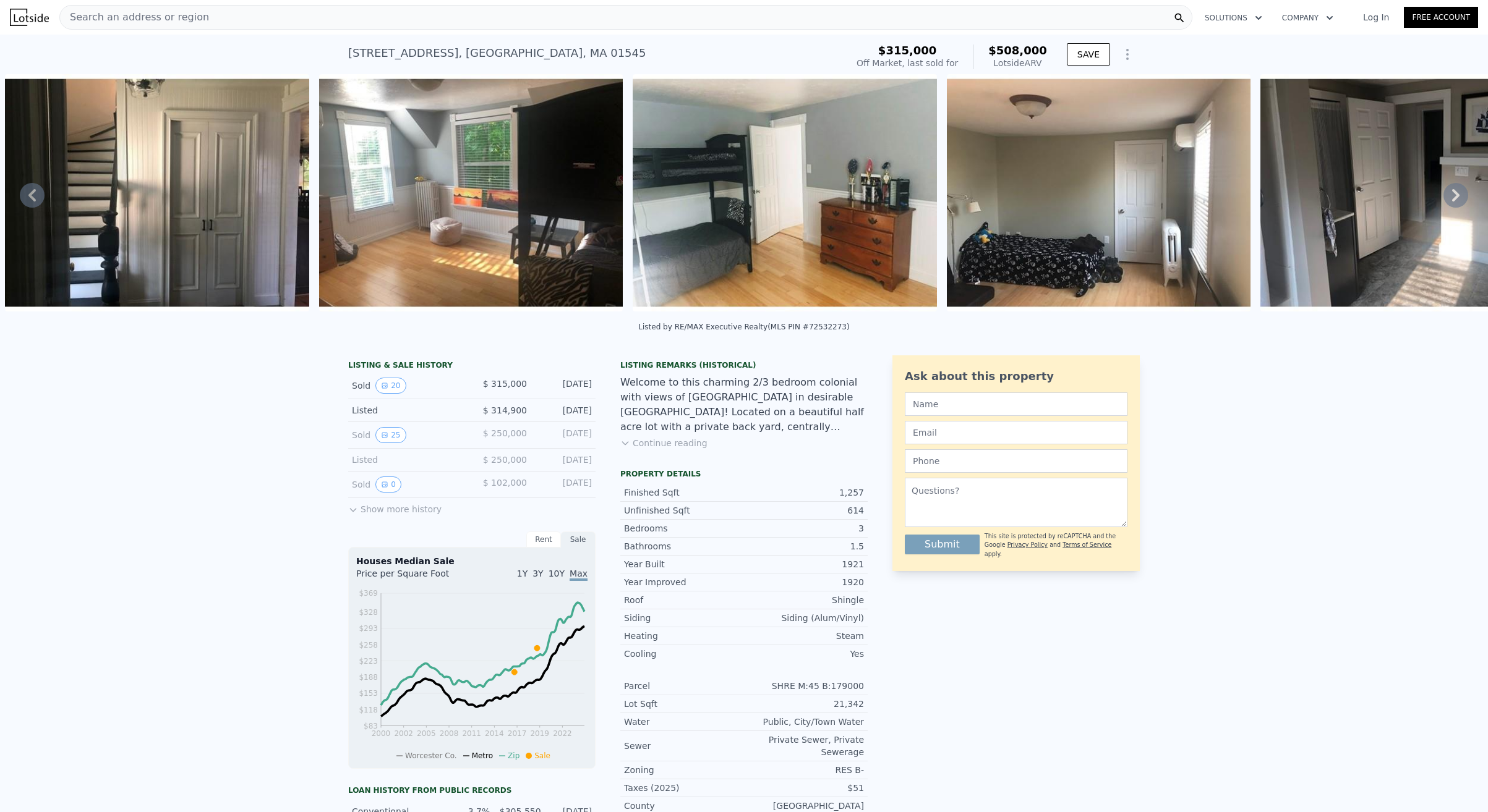
click at [1455, 194] on icon at bounding box center [1456, 196] width 25 height 25
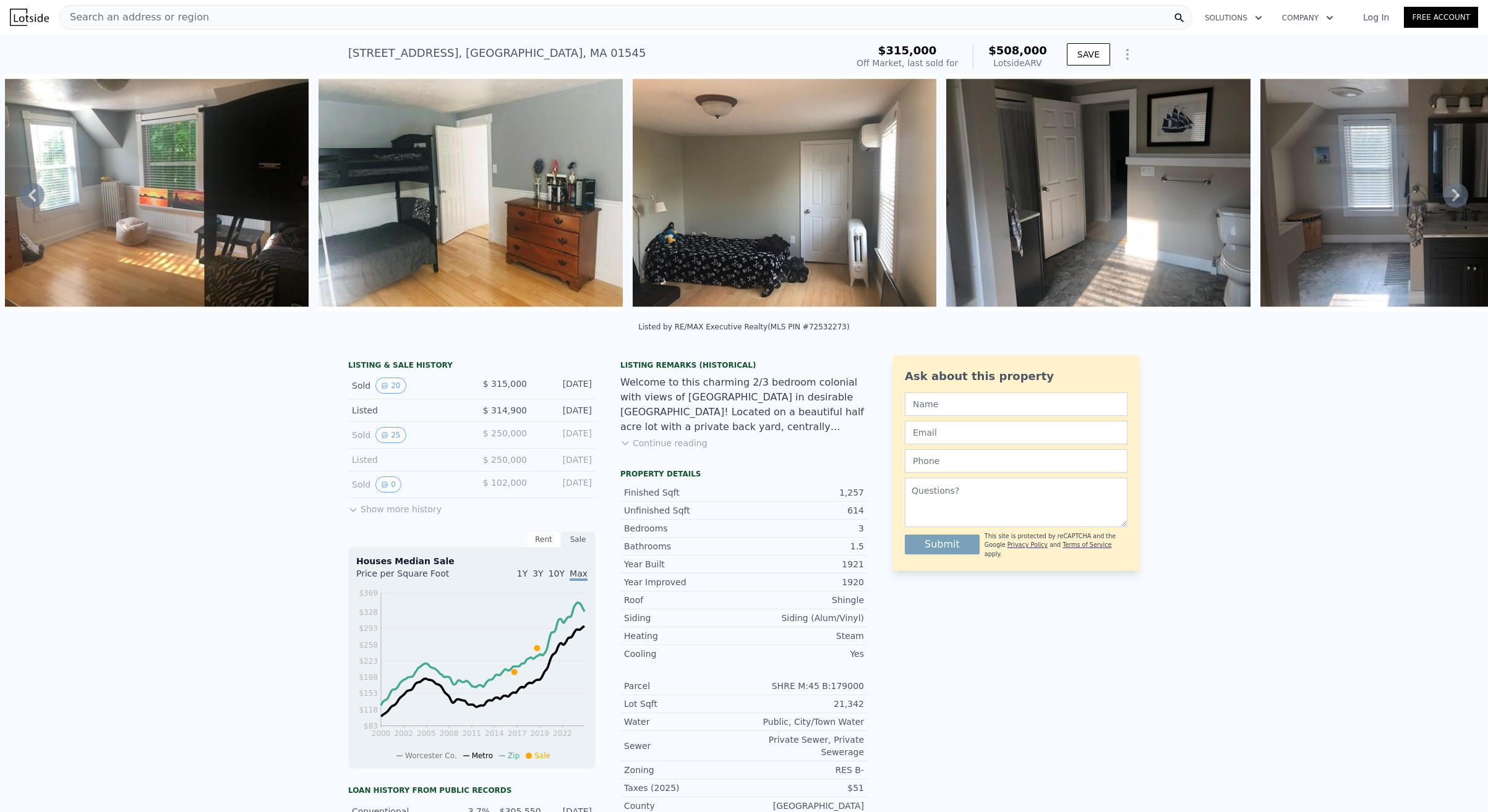
click at [1455, 194] on icon at bounding box center [1456, 196] width 25 height 25
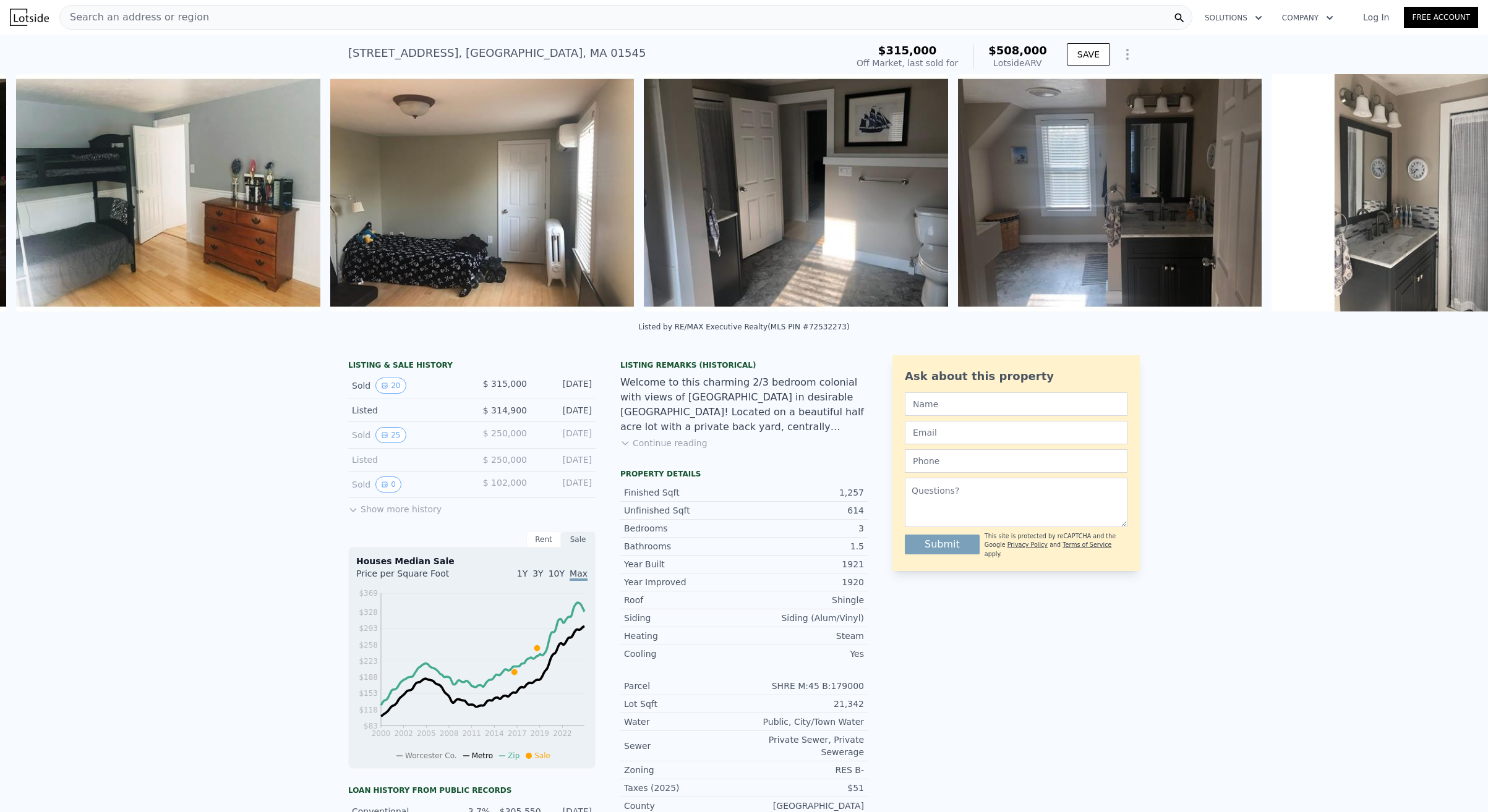
scroll to position [0, 4331]
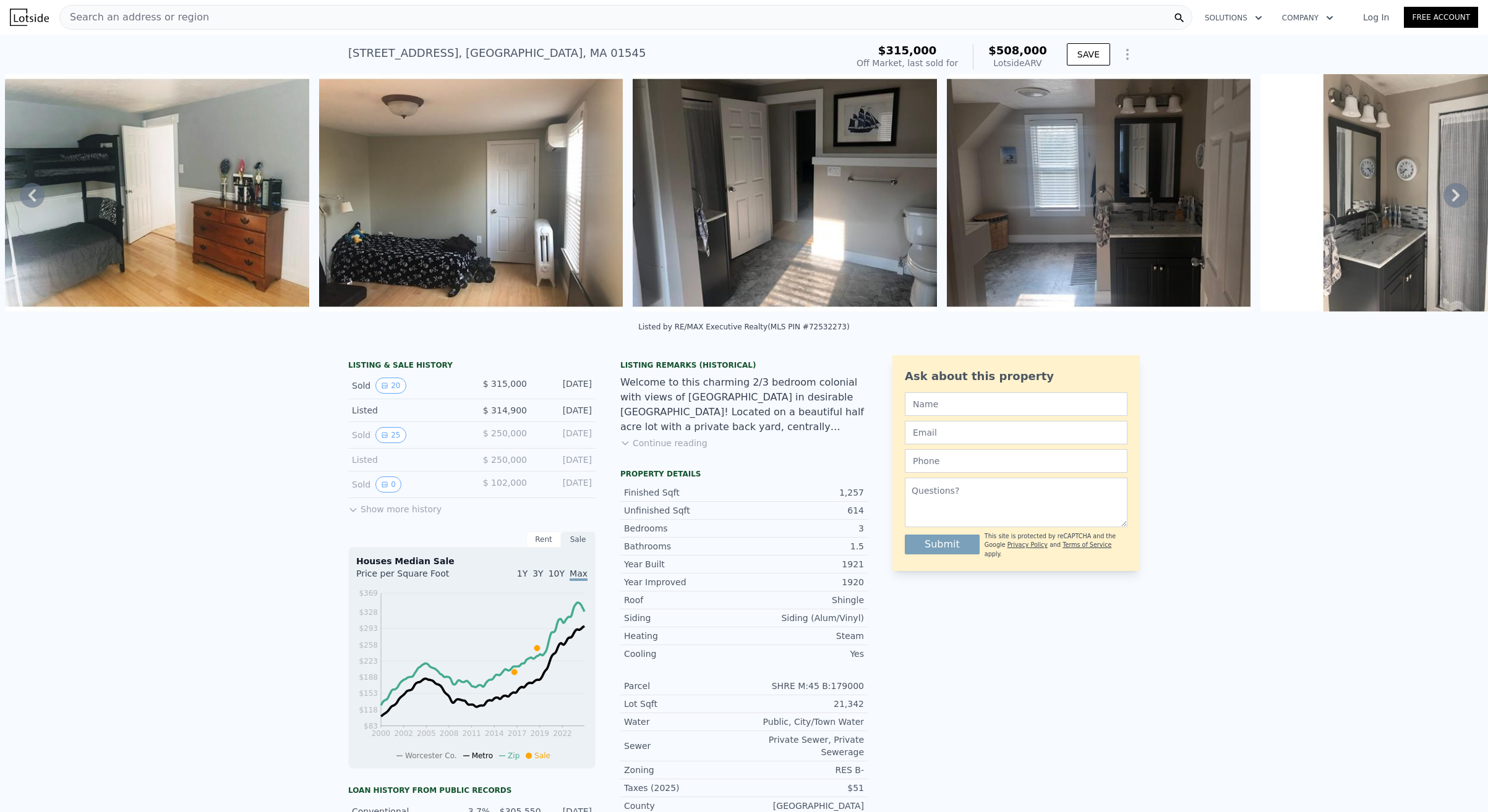
click at [1455, 194] on icon at bounding box center [1456, 196] width 25 height 25
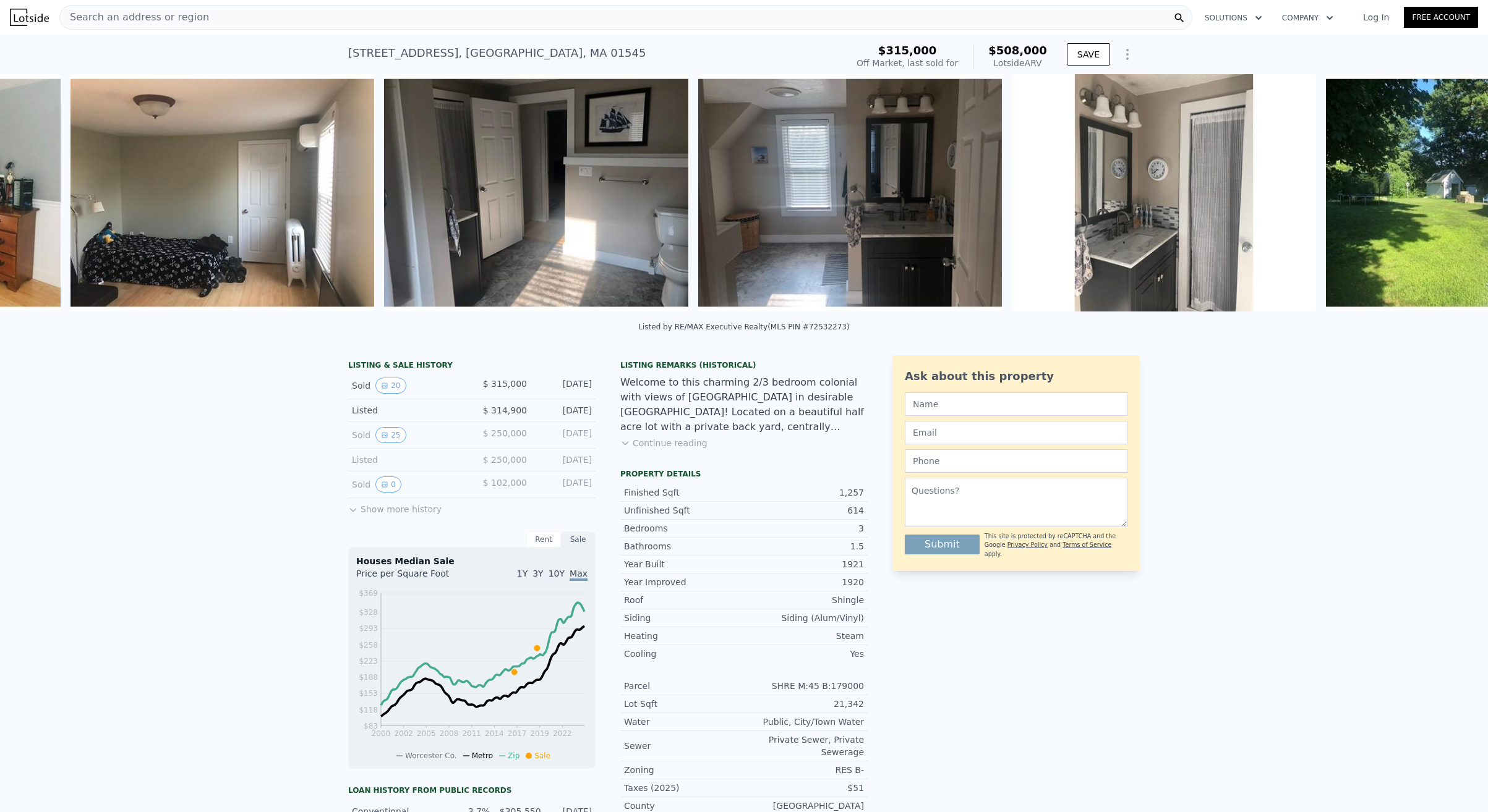
scroll to position [0, 4646]
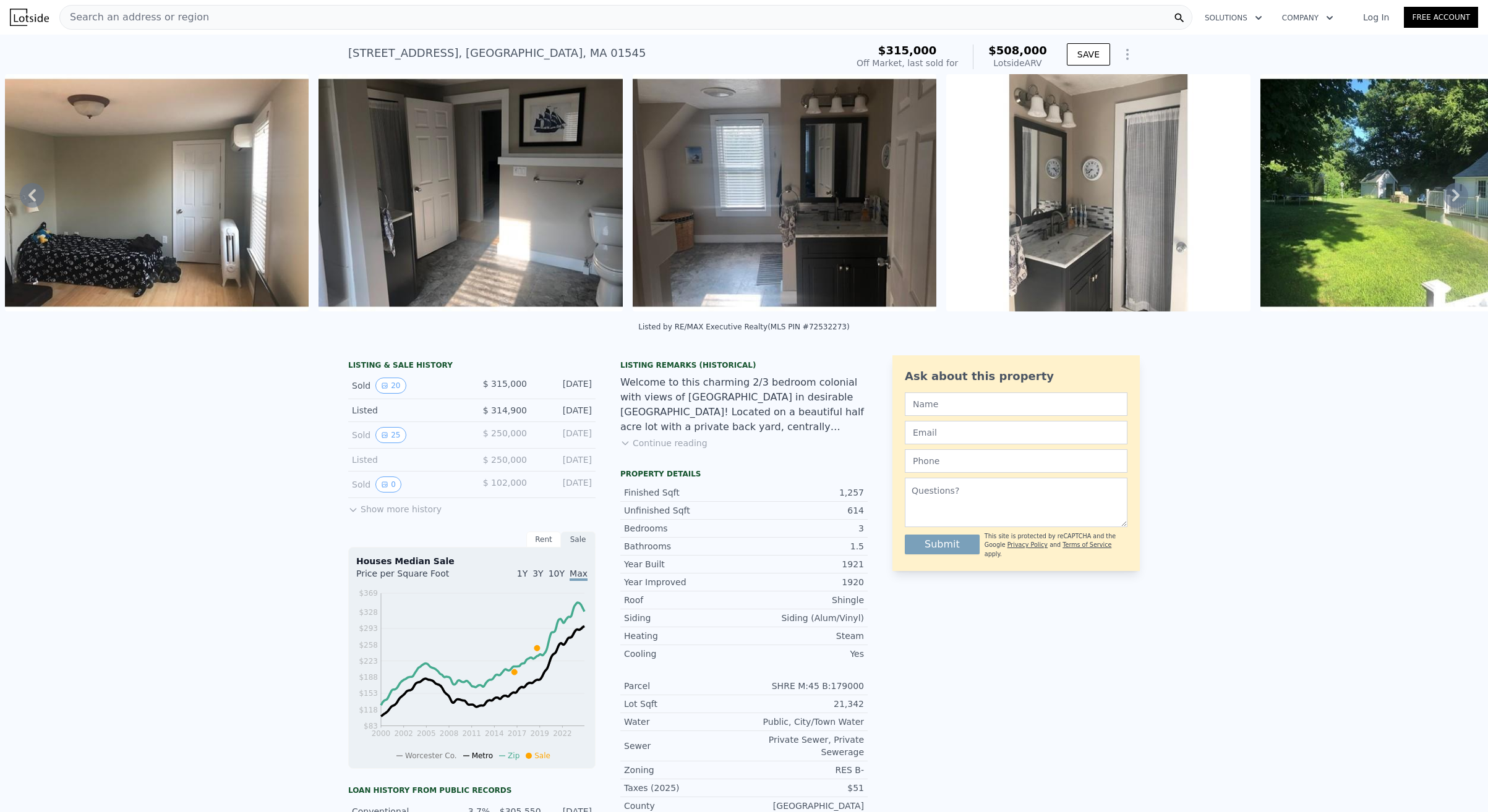
click at [1455, 194] on icon at bounding box center [1456, 196] width 25 height 25
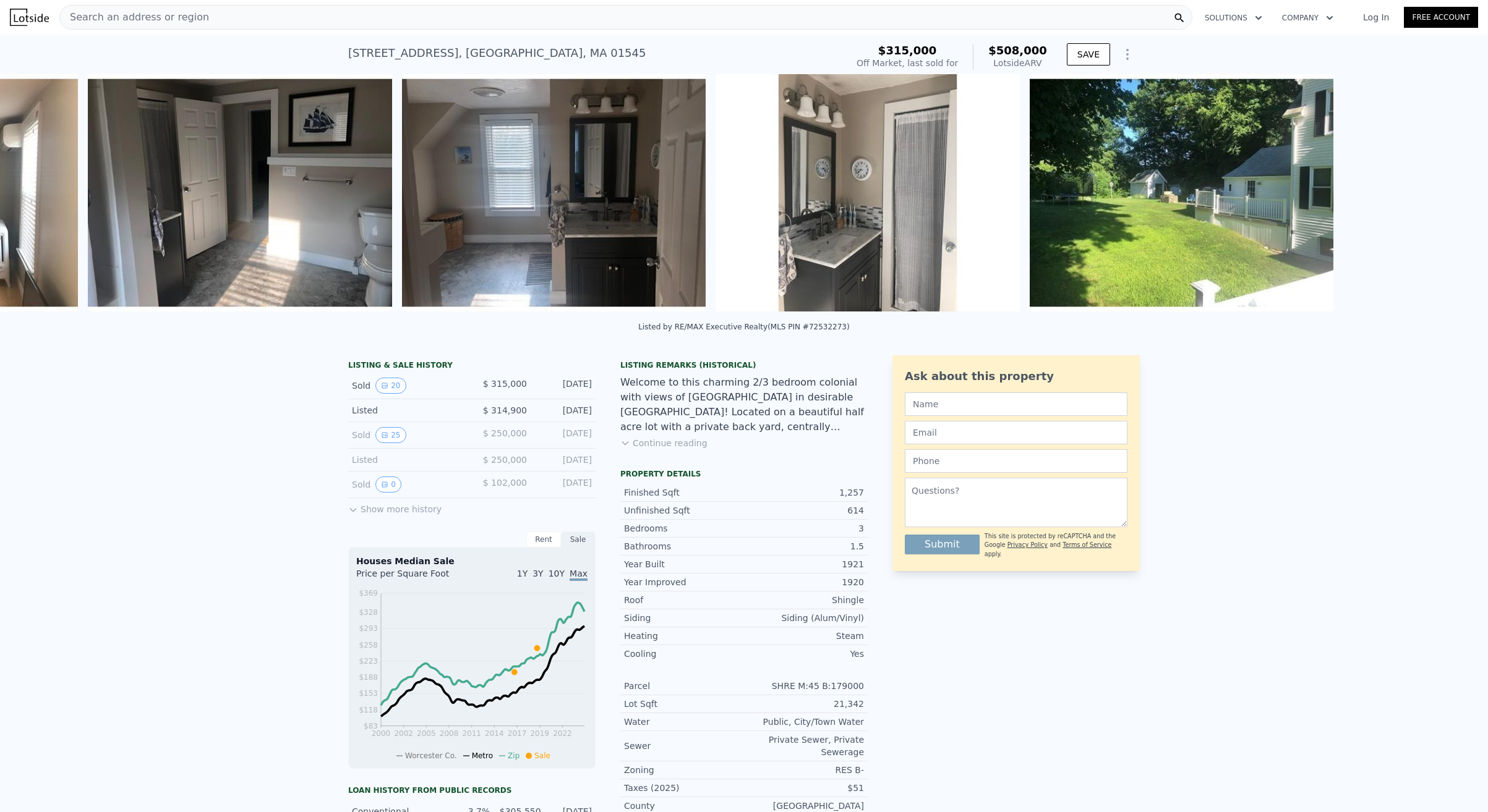
scroll to position [0, 4959]
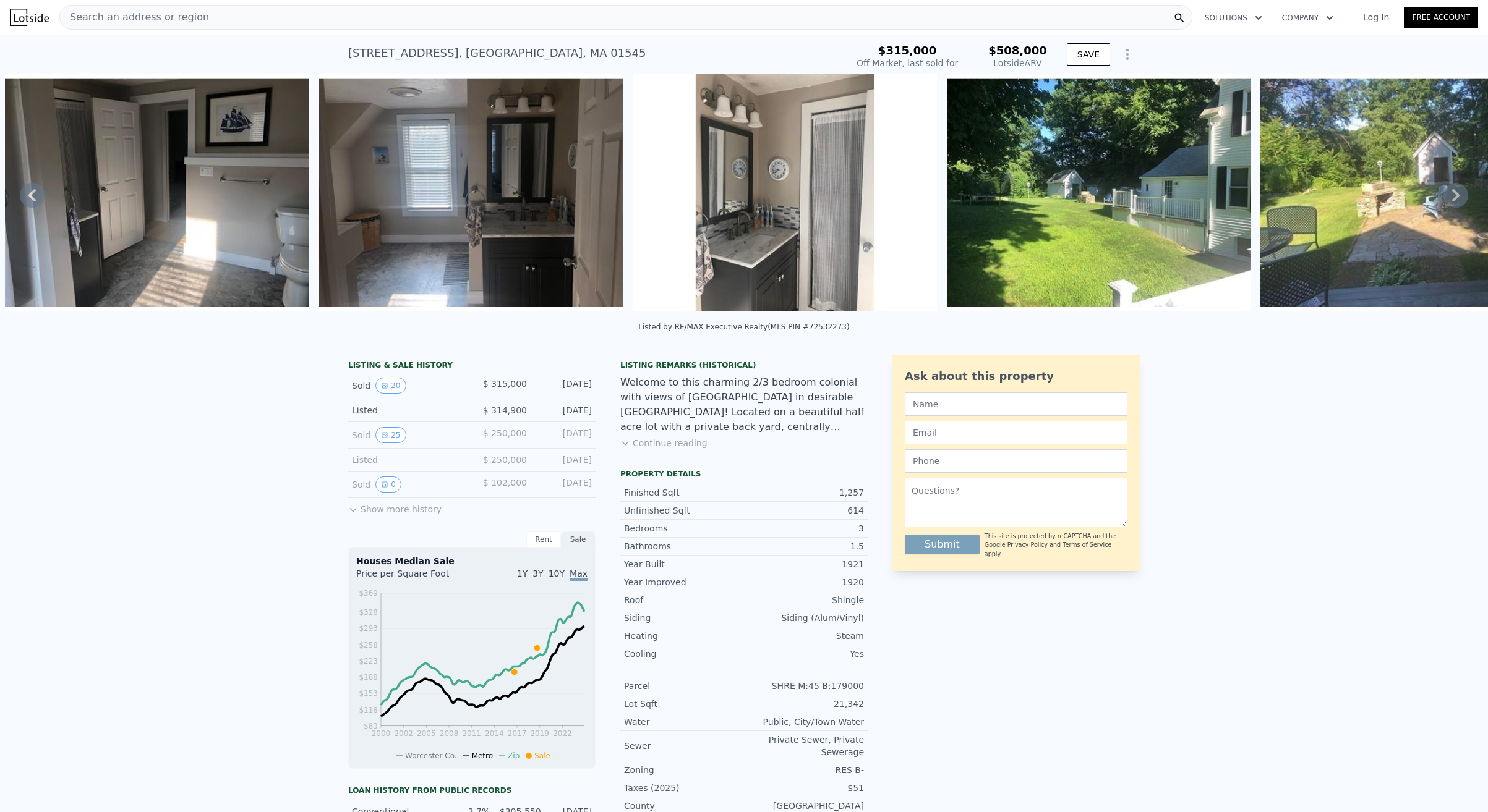
click at [1455, 193] on icon at bounding box center [1455, 196] width 8 height 12
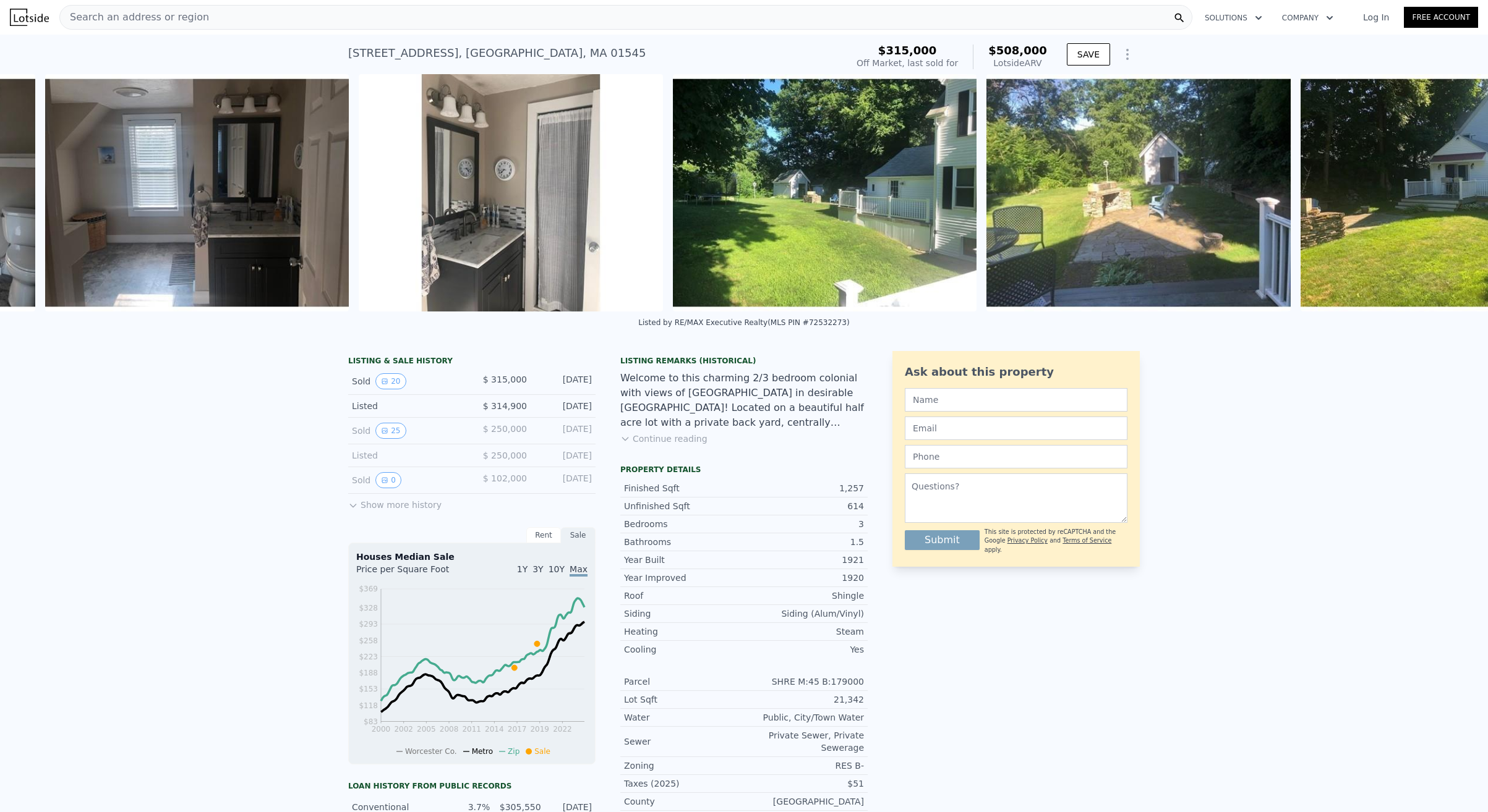
scroll to position [0, 5274]
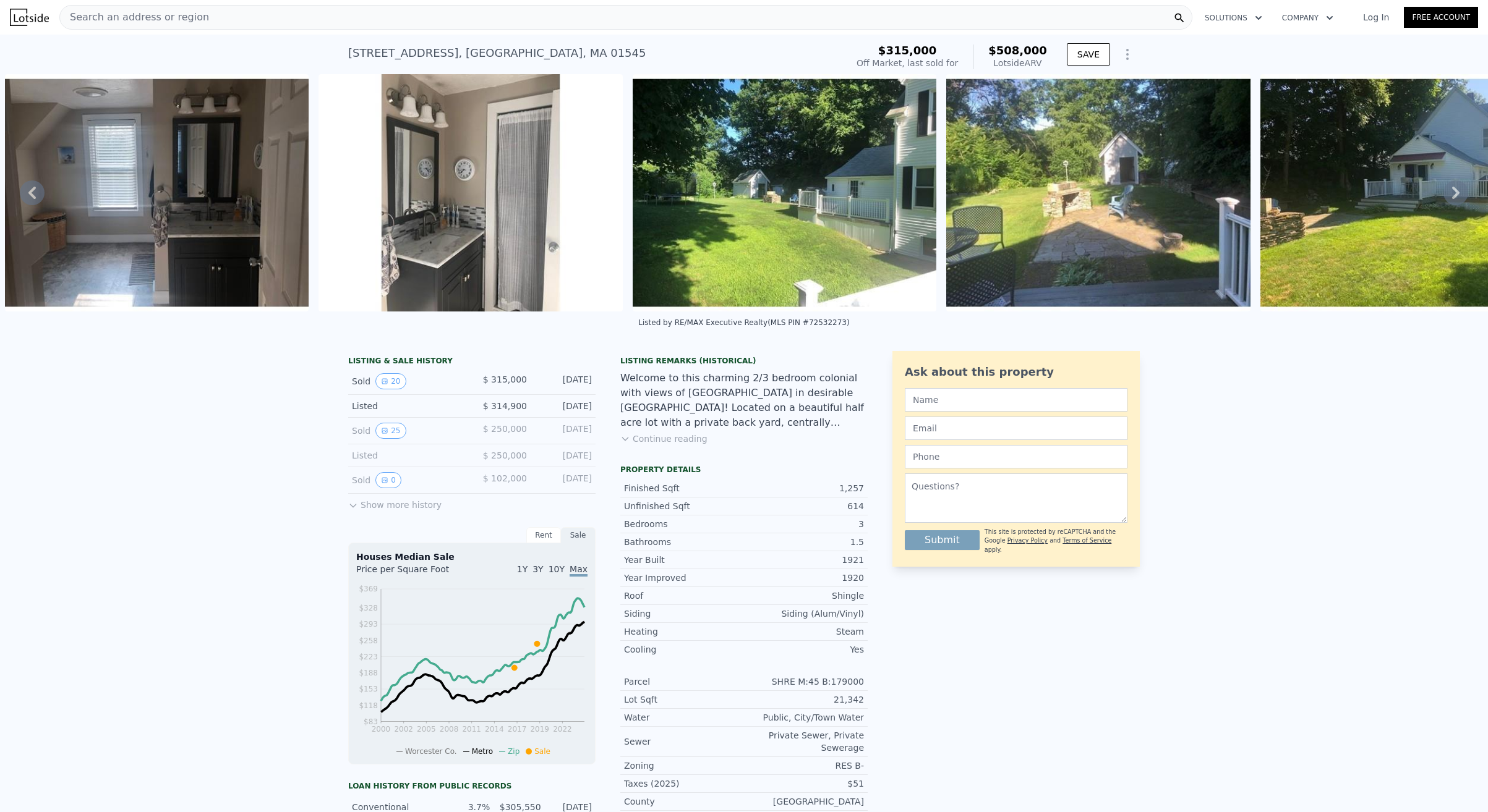
click at [1455, 193] on icon at bounding box center [1456, 193] width 25 height 25
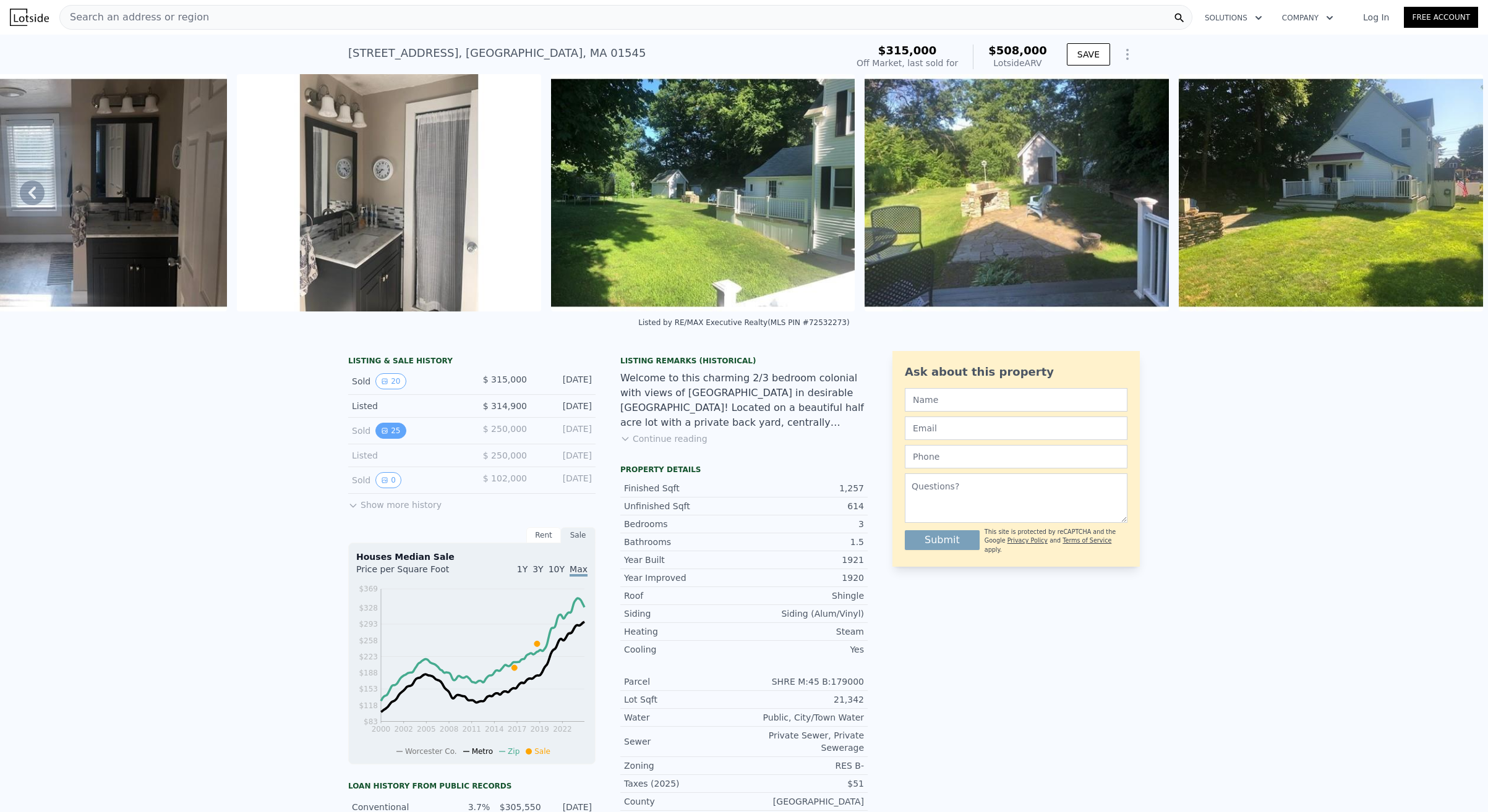
click at [394, 430] on button "25" at bounding box center [391, 430] width 31 height 16
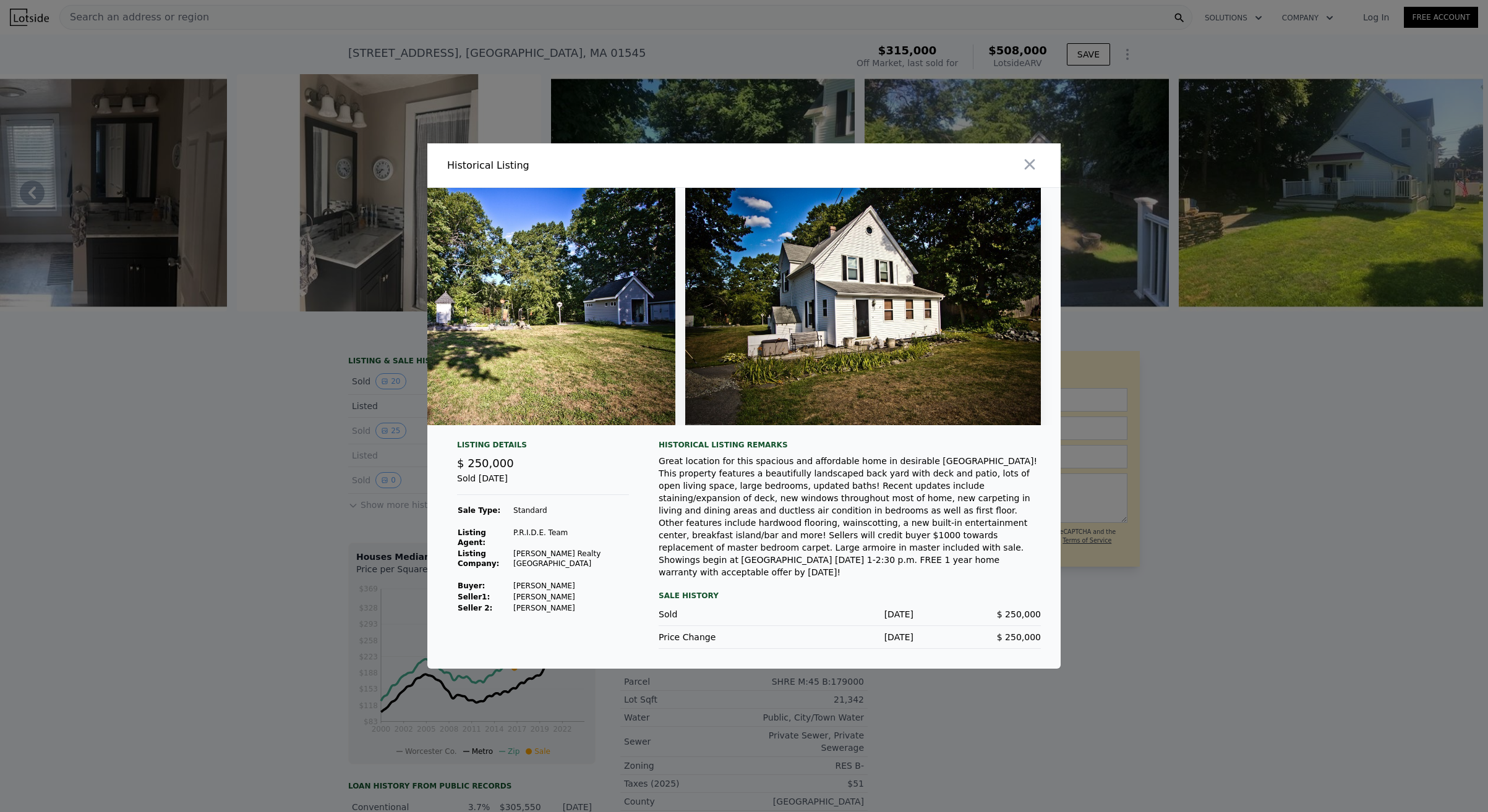
scroll to position [0, 8493]
click at [1027, 169] on icon "button" at bounding box center [1029, 164] width 17 height 17
